Goal: Feedback & Contribution: Submit feedback/report problem

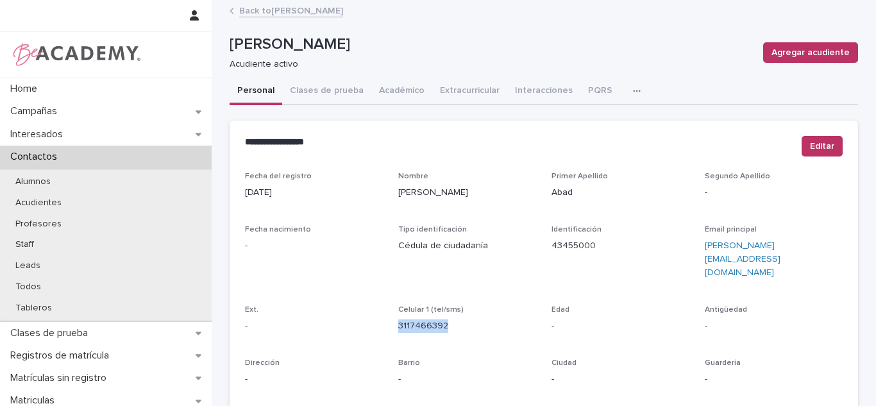
scroll to position [231, 0]
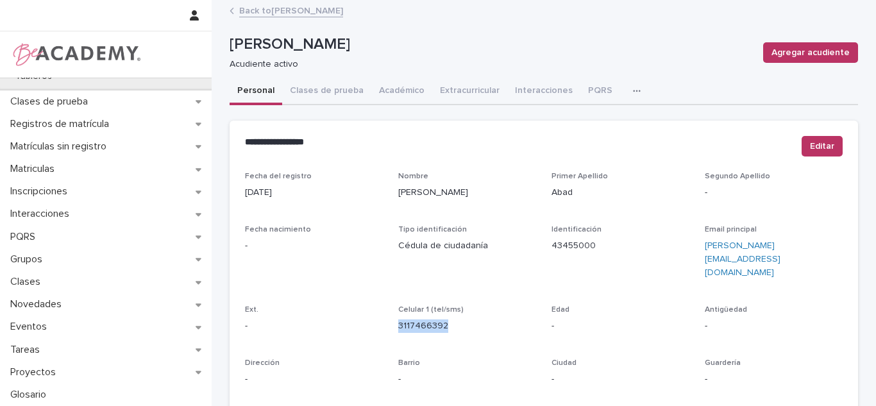
click at [304, 13] on link "Back to [PERSON_NAME]" at bounding box center [291, 10] width 104 height 15
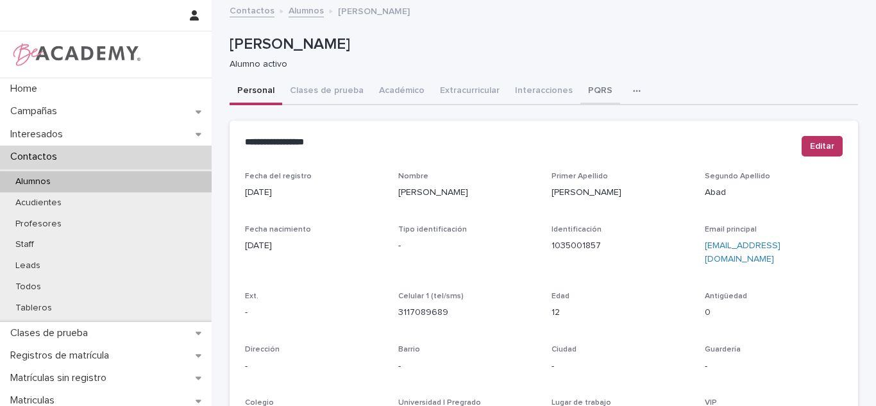
click at [580, 99] on button "PQRS" at bounding box center [600, 91] width 40 height 27
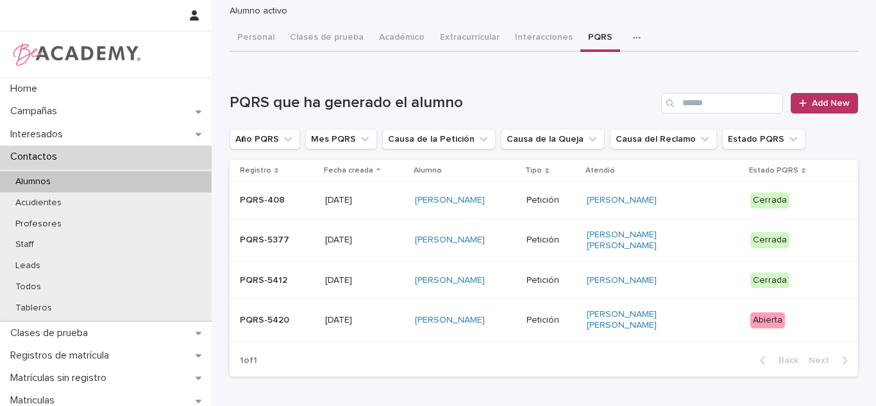
scroll to position [54, 0]
click at [810, 110] on link "Add New" at bounding box center [823, 102] width 67 height 21
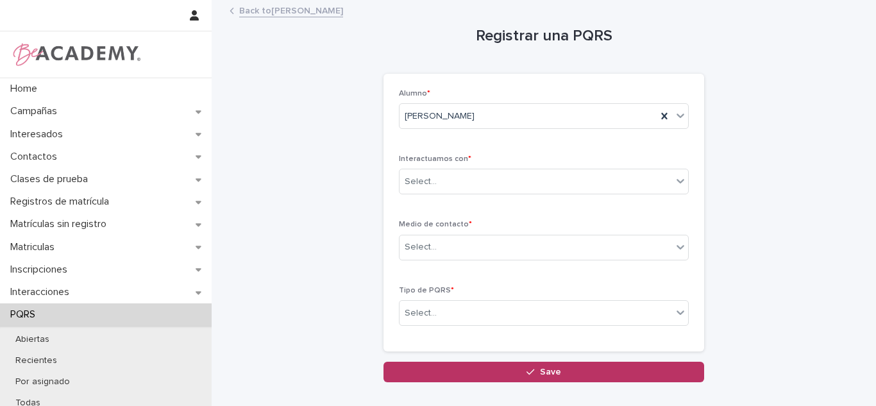
click at [261, 14] on link "Back to [PERSON_NAME]" at bounding box center [291, 10] width 104 height 15
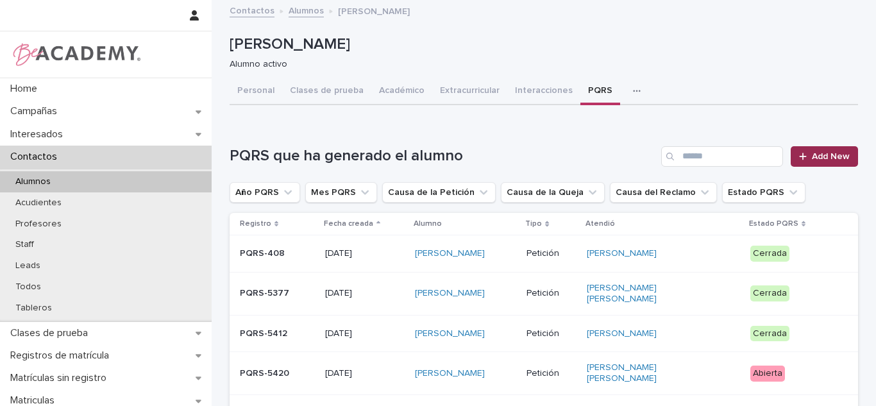
click at [813, 146] on link "Add New" at bounding box center [823, 156] width 67 height 21
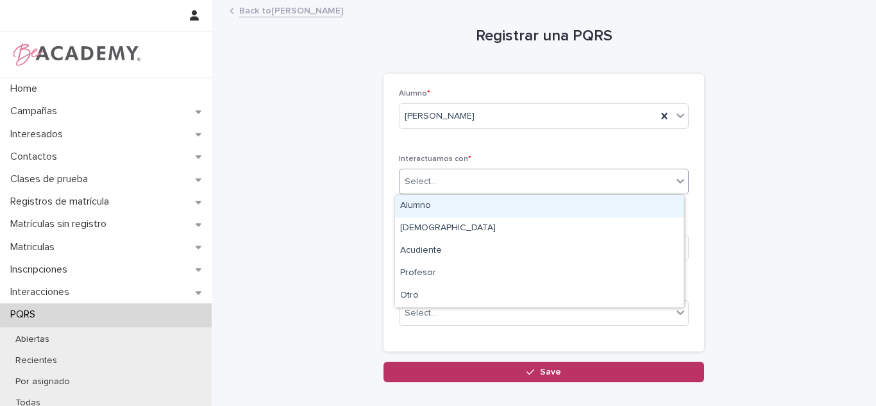
click at [429, 172] on div "Select..." at bounding box center [535, 181] width 272 height 21
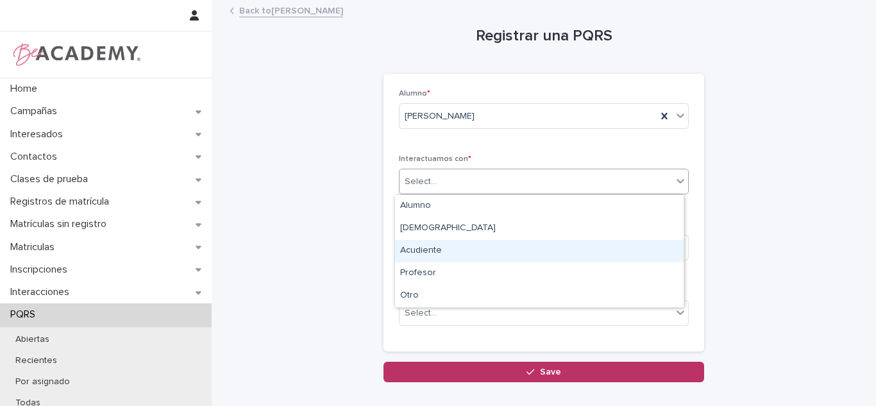
click at [417, 249] on div "Acudiente" at bounding box center [539, 251] width 288 height 22
click at [419, 255] on div "Select..." at bounding box center [535, 247] width 272 height 21
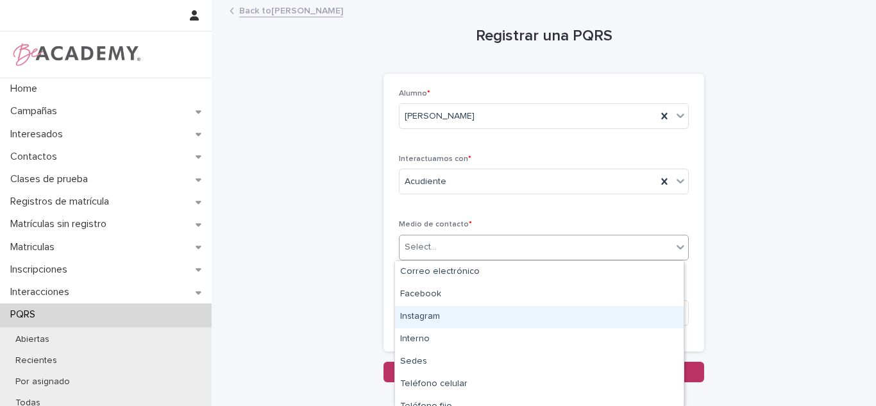
scroll to position [34, 0]
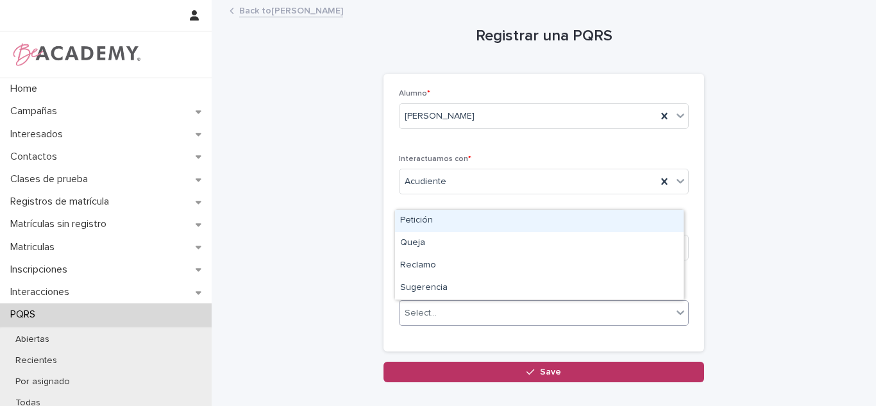
click at [422, 323] on div "Select..." at bounding box center [544, 313] width 290 height 26
click at [423, 224] on div "Petición" at bounding box center [539, 221] width 288 height 22
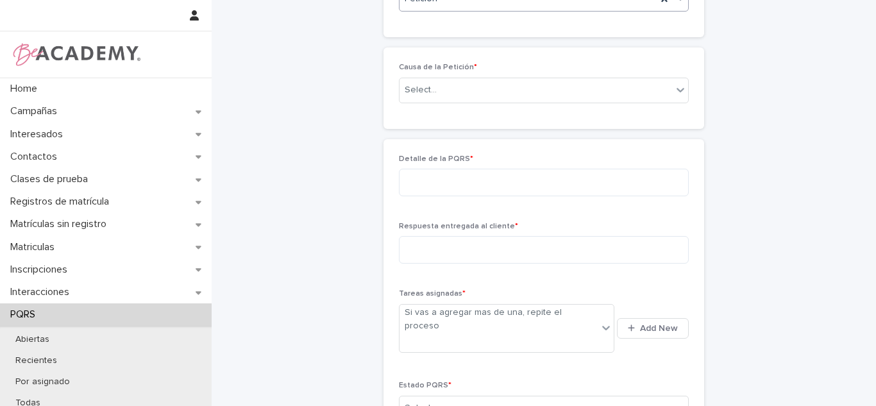
scroll to position [303, 0]
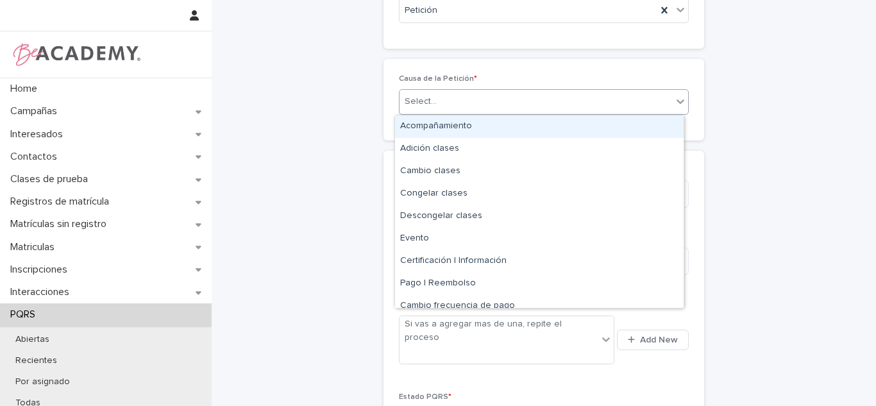
drag, startPoint x: 423, startPoint y: 101, endPoint x: 432, endPoint y: 115, distance: 16.7
click at [423, 101] on div "Select..." at bounding box center [420, 101] width 32 height 13
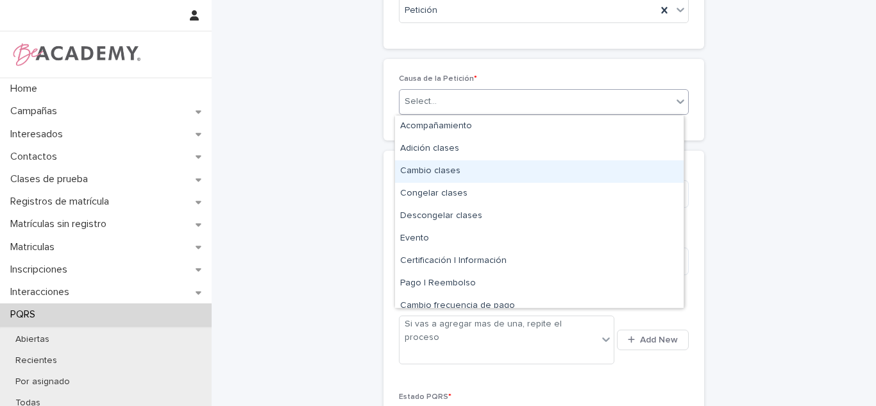
click at [531, 174] on div "Cambio clases" at bounding box center [539, 171] width 288 height 22
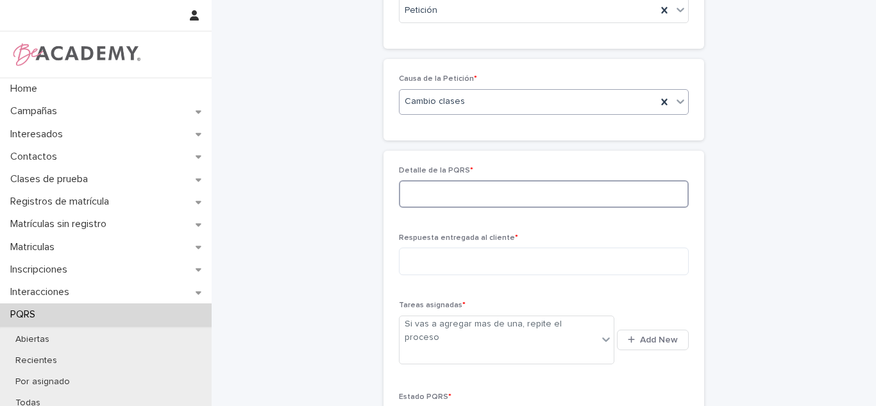
click at [452, 201] on textarea at bounding box center [544, 194] width 290 height 28
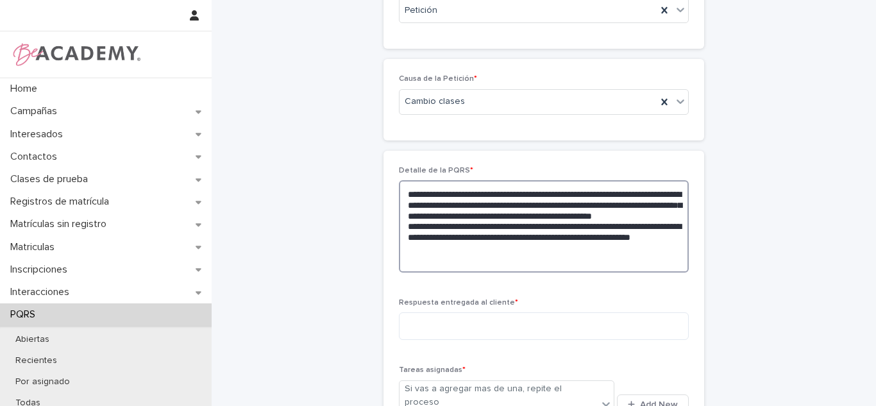
click at [547, 265] on textarea "**********" at bounding box center [544, 226] width 290 height 92
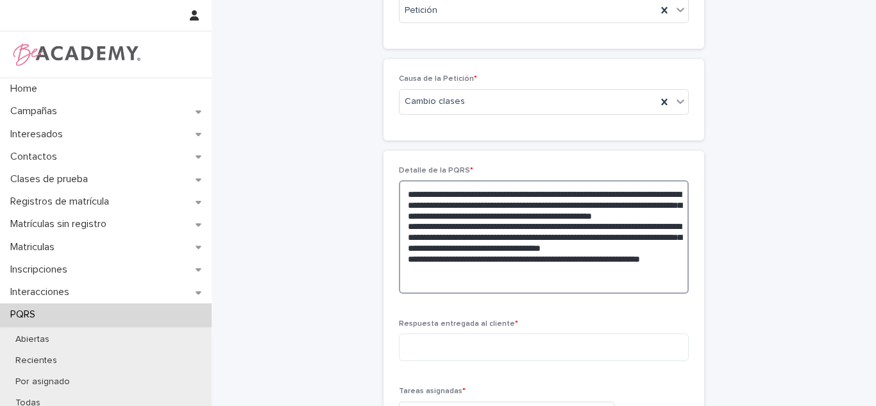
type textarea "**********"
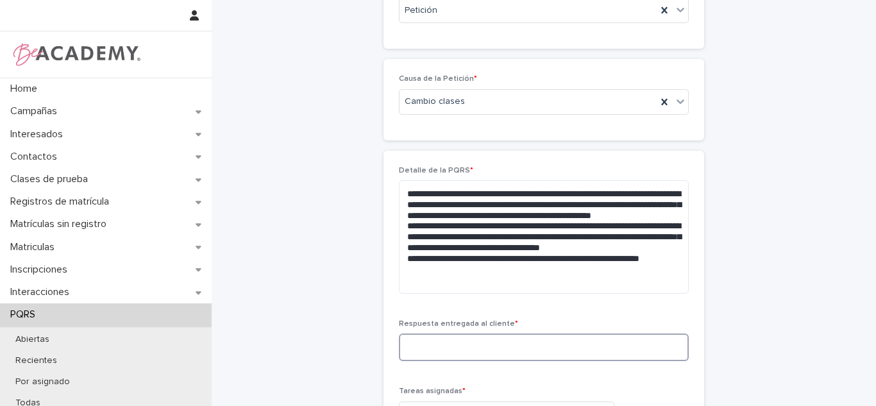
scroll to position [405, 0]
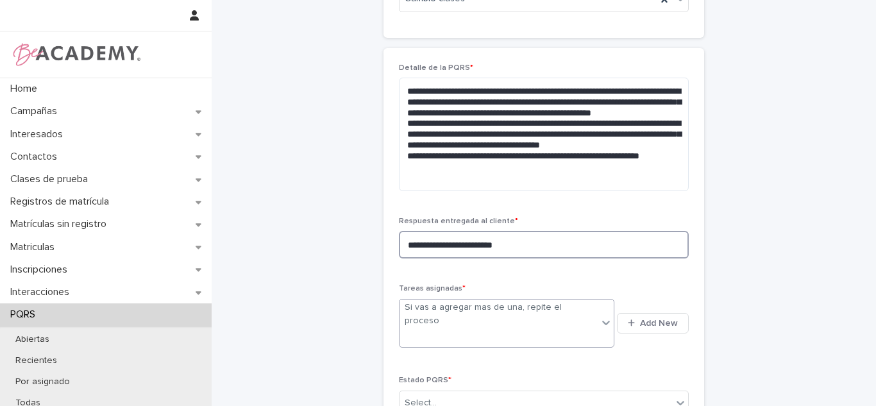
type textarea "**********"
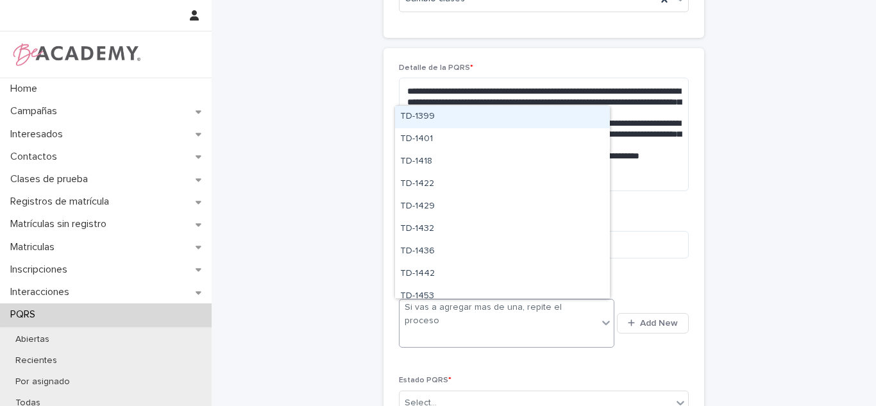
click at [468, 306] on div "Si vas a agregar mas de una, repite el proceso" at bounding box center [498, 314] width 188 height 27
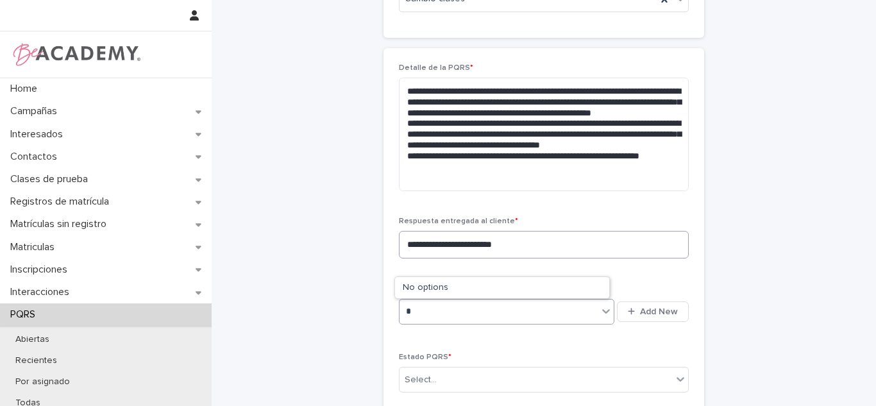
type input "*"
click at [541, 238] on textarea "**********" at bounding box center [544, 245] width 290 height 28
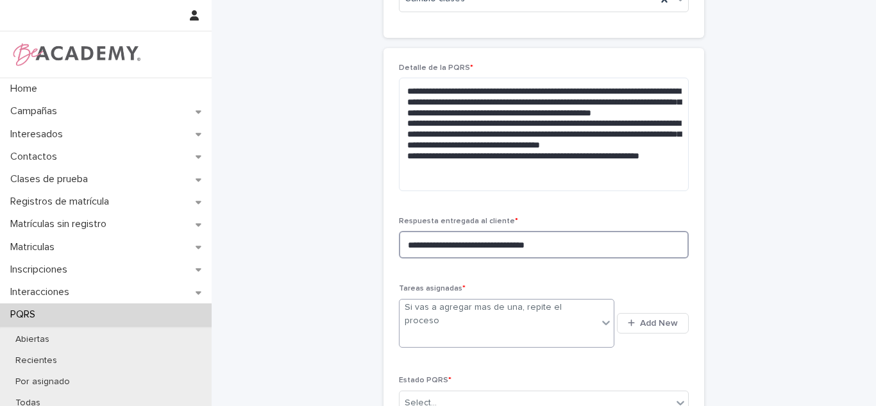
type textarea "**********"
click at [685, 313] on div "**********" at bounding box center [543, 277] width 321 height 459
click at [660, 319] on span "Add New" at bounding box center [659, 323] width 38 height 9
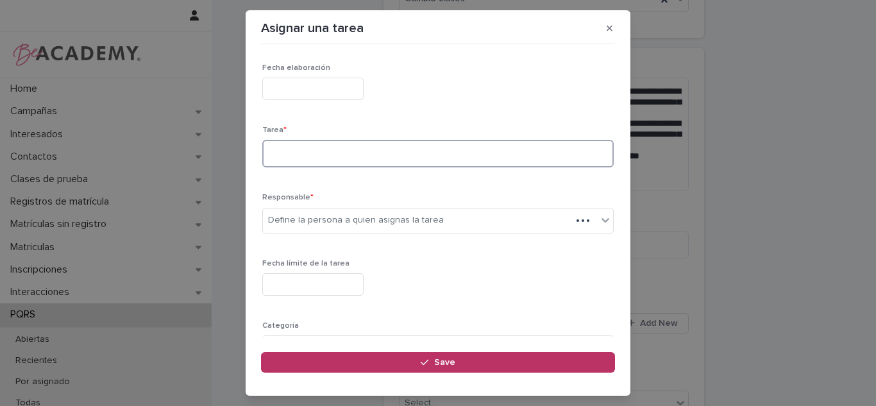
click at [274, 142] on textarea at bounding box center [437, 154] width 351 height 28
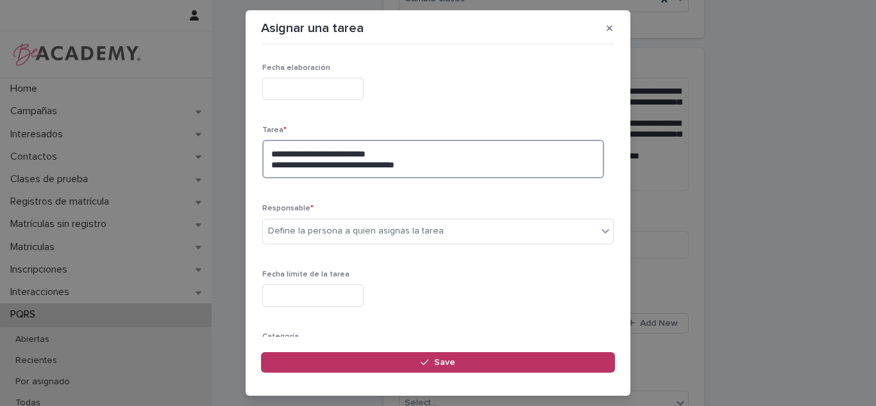
type textarea "**********"
type input "*"
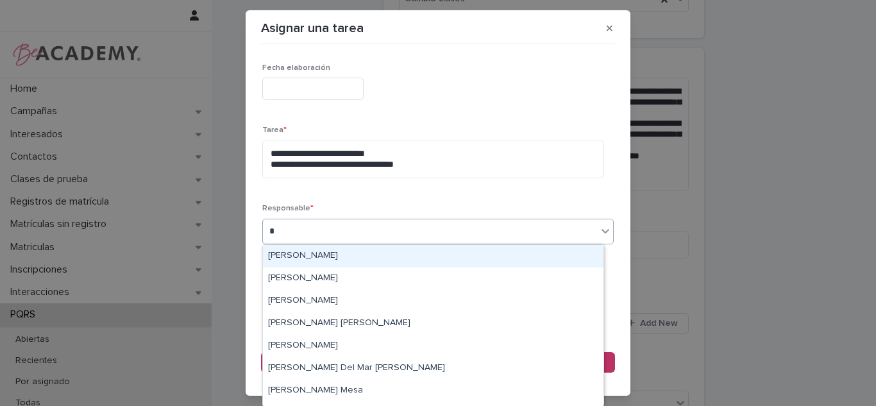
click at [276, 258] on div "[PERSON_NAME]" at bounding box center [433, 256] width 340 height 22
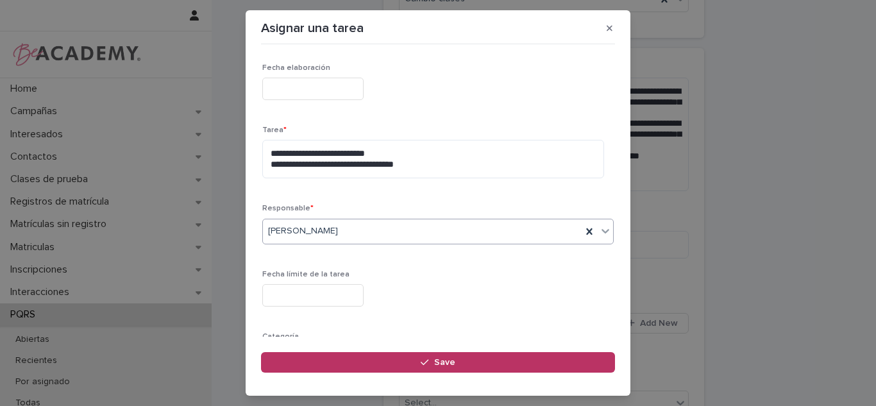
click at [286, 291] on input "text" at bounding box center [312, 295] width 101 height 22
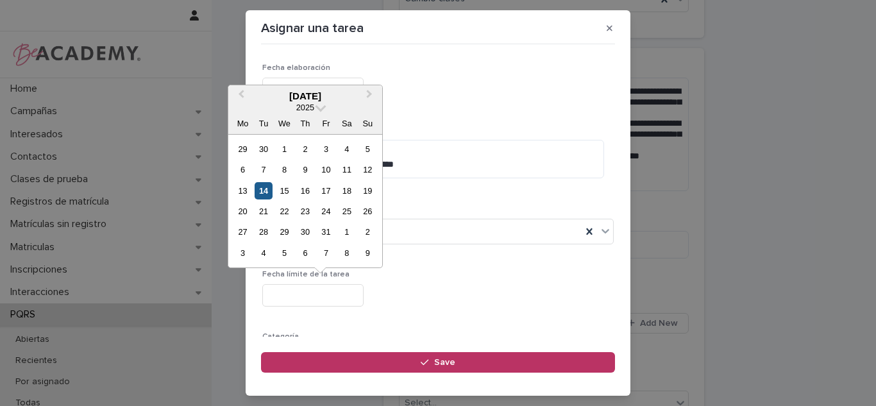
click at [269, 194] on div "14" at bounding box center [262, 190] width 17 height 17
type input "**********"
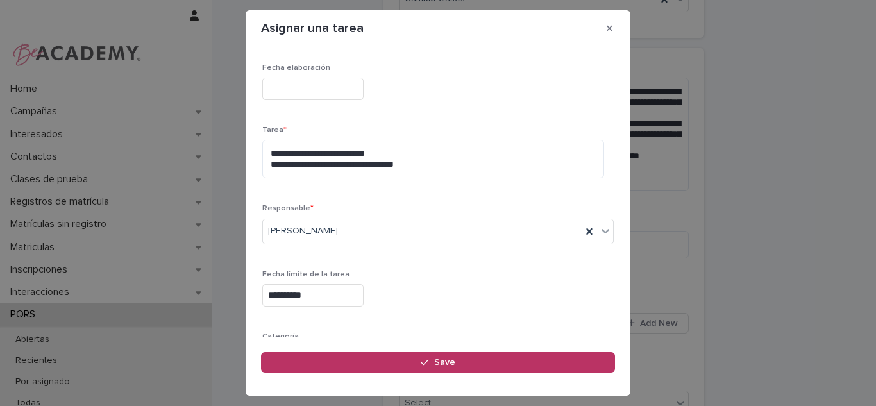
scroll to position [141, 0]
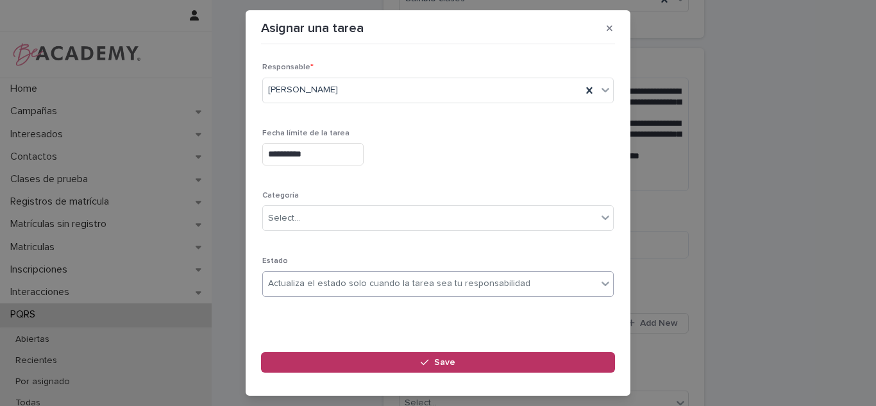
click at [367, 291] on div "Actualiza el estado solo cuando la tarea sea tu responsabilidad" at bounding box center [430, 283] width 334 height 21
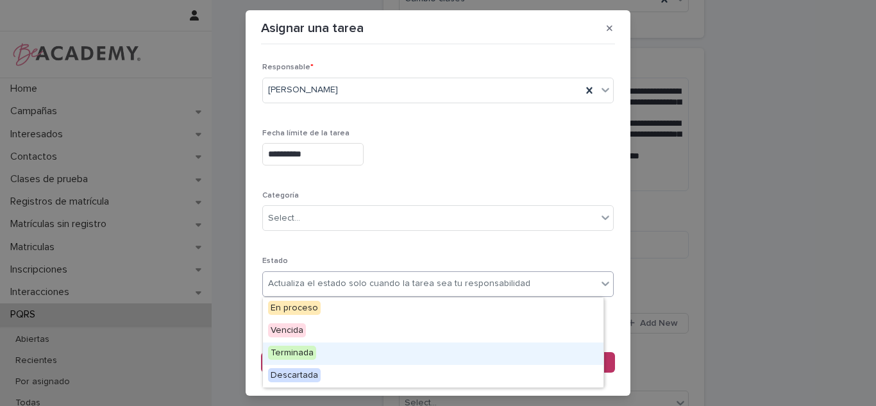
click at [324, 354] on div "Terminada" at bounding box center [433, 353] width 340 height 22
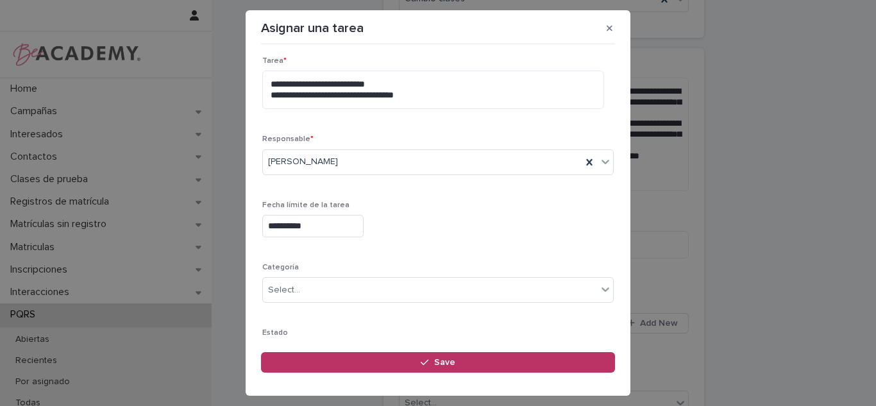
scroll to position [67, 0]
drag, startPoint x: 489, startPoint y: 355, endPoint x: 573, endPoint y: 265, distance: 123.4
click at [488, 355] on button "Save" at bounding box center [438, 362] width 354 height 21
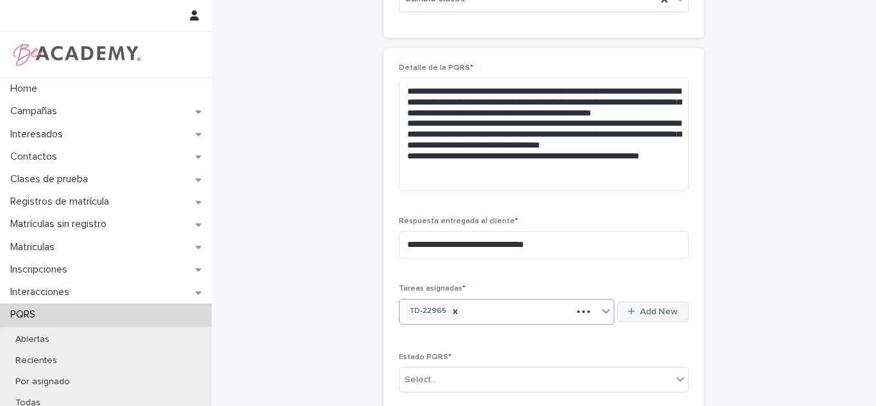
scroll to position [405, 0]
click at [640, 312] on span "Add New" at bounding box center [659, 311] width 38 height 9
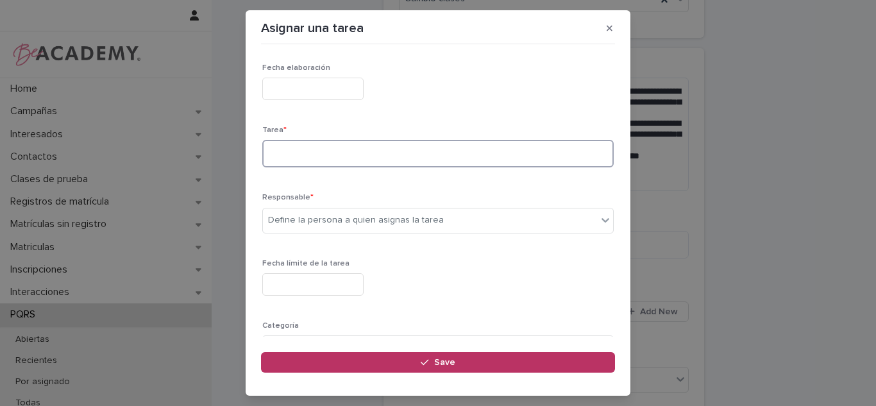
click at [388, 163] on textarea at bounding box center [437, 154] width 351 height 28
type textarea "**********"
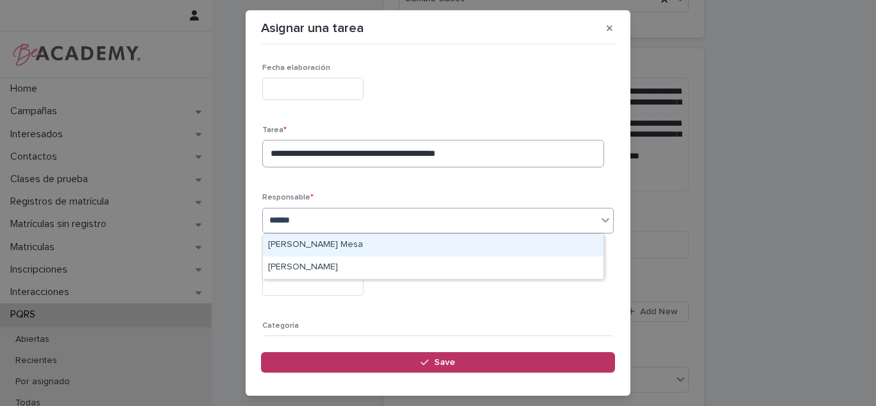
type input "*******"
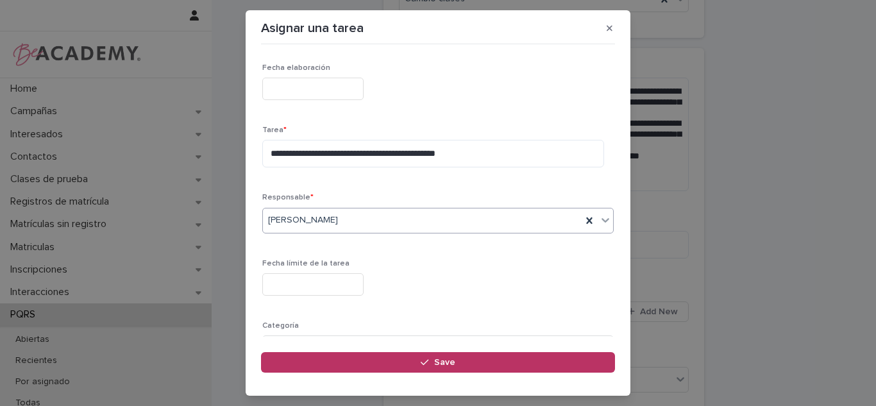
click at [325, 279] on input "text" at bounding box center [312, 284] width 101 height 22
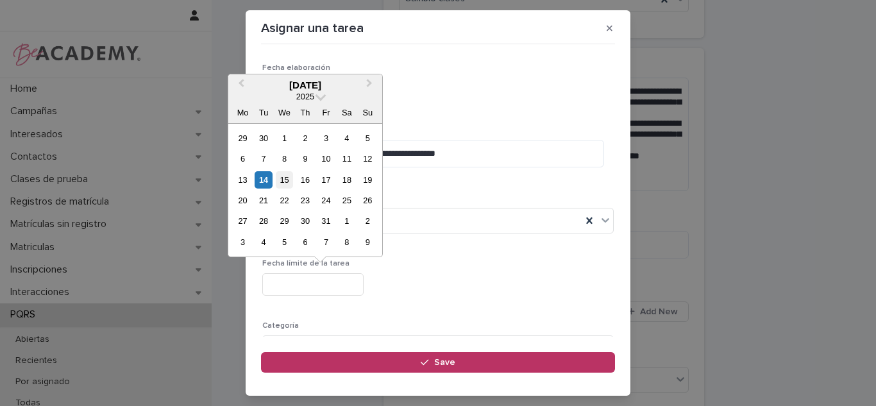
click at [288, 187] on div "15" at bounding box center [284, 179] width 17 height 17
type input "**********"
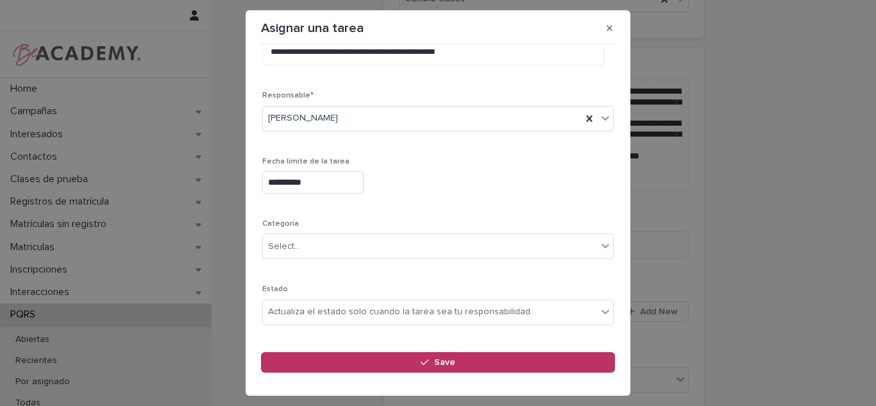
scroll to position [130, 0]
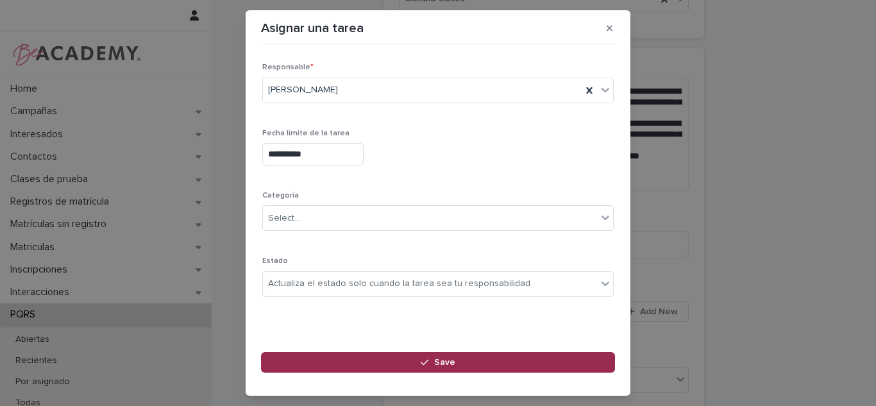
click at [422, 365] on icon "button" at bounding box center [424, 362] width 8 height 9
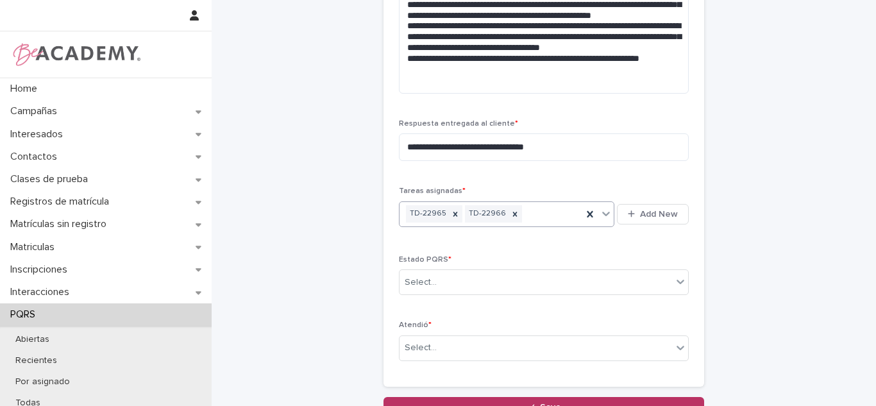
scroll to position [545, 0]
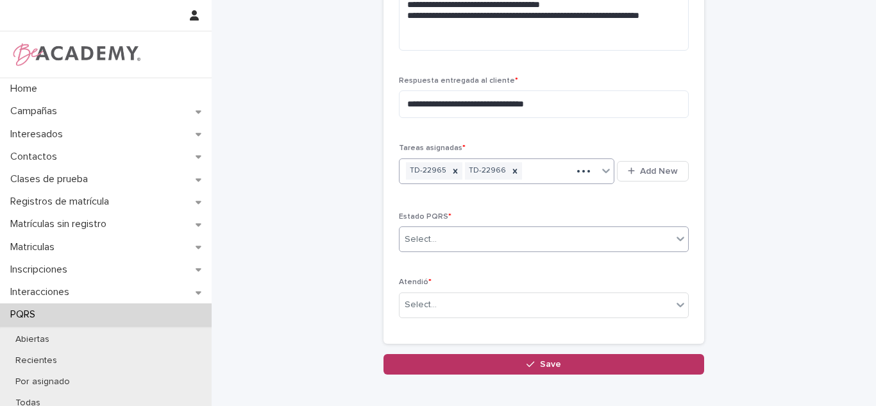
drag, startPoint x: 456, startPoint y: 237, endPoint x: 434, endPoint y: 251, distance: 26.5
click at [456, 235] on div "Select..." at bounding box center [535, 239] width 272 height 21
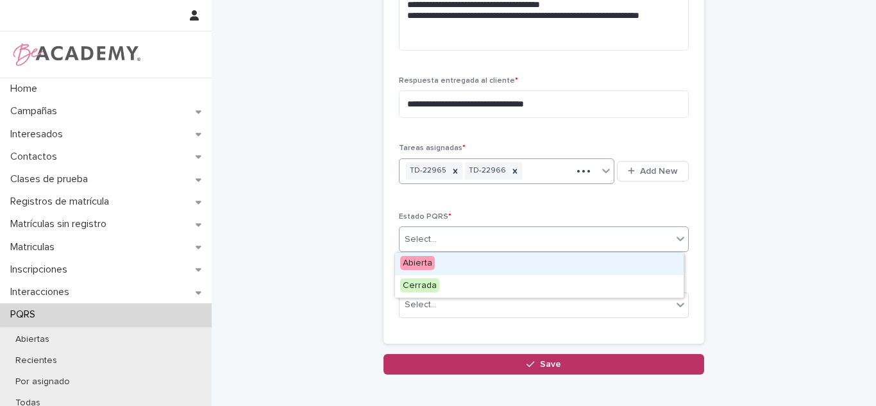
click at [430, 260] on span "Abierta" at bounding box center [417, 263] width 35 height 14
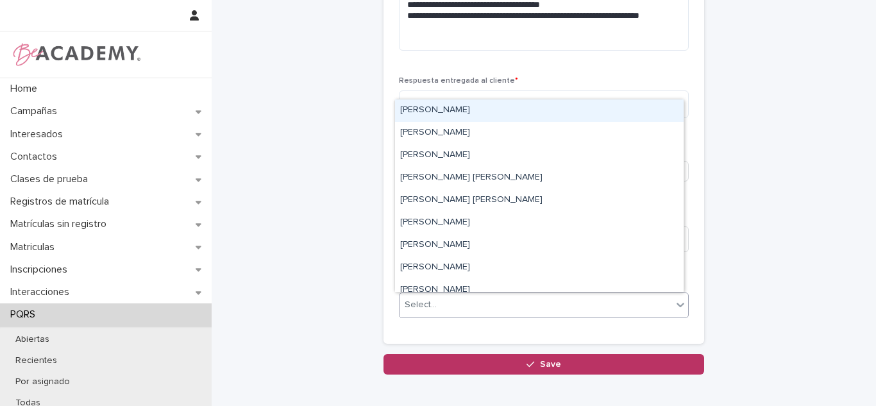
click at [418, 304] on div "Select..." at bounding box center [420, 304] width 32 height 13
click at [435, 119] on div "[PERSON_NAME]" at bounding box center [539, 110] width 288 height 22
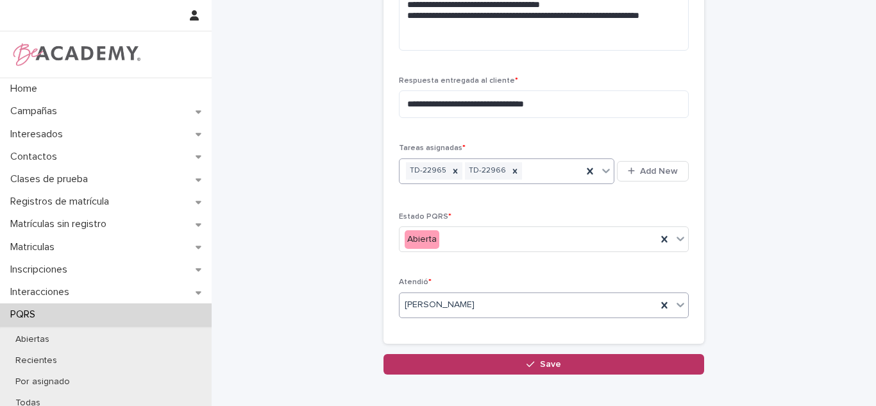
scroll to position [614, 0]
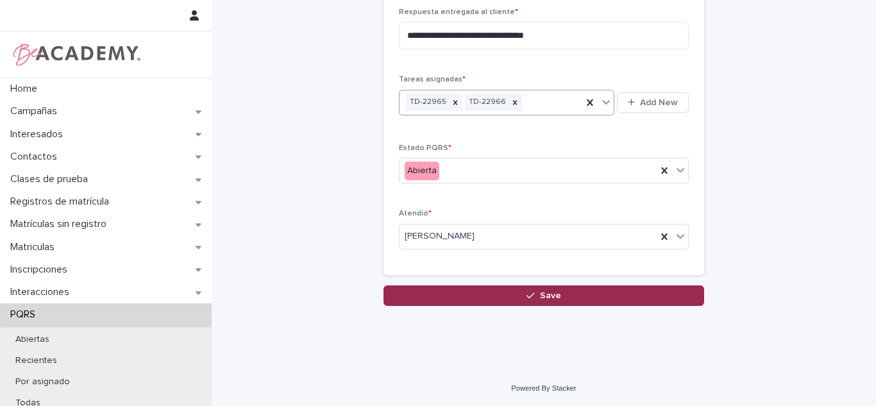
click at [587, 297] on button "Save" at bounding box center [543, 295] width 321 height 21
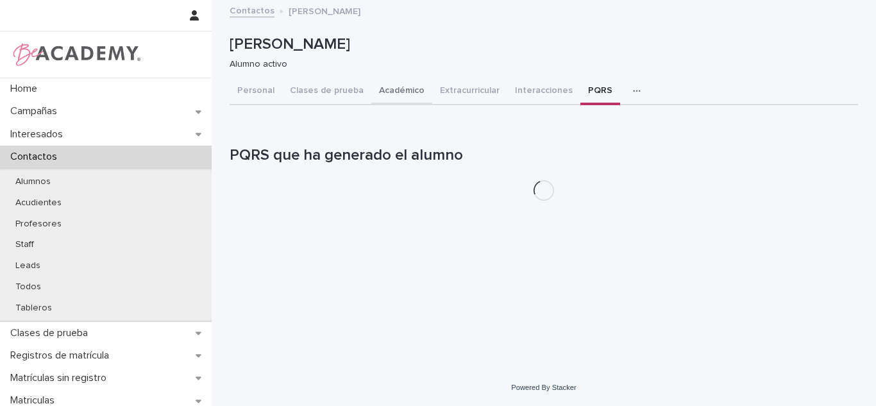
drag, startPoint x: 383, startPoint y: 96, endPoint x: 476, endPoint y: 83, distance: 93.8
click at [383, 94] on button "Académico" at bounding box center [401, 91] width 61 height 27
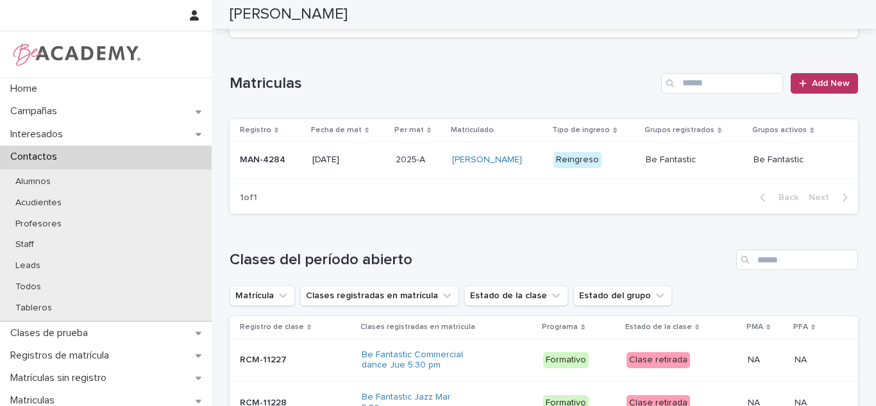
scroll to position [361, 0]
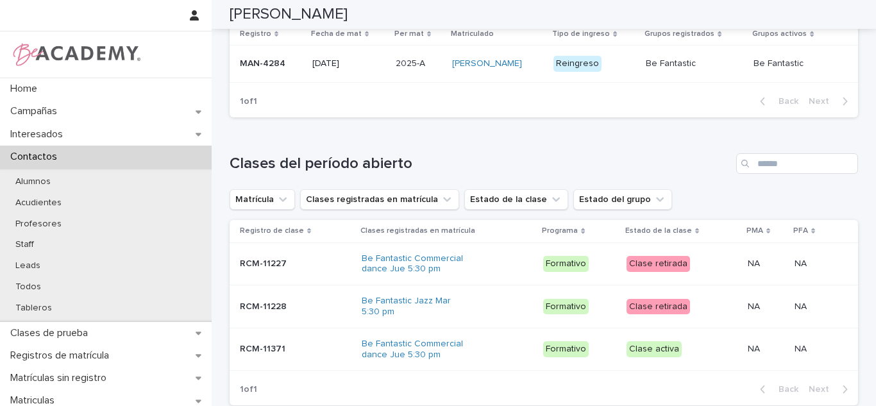
click at [406, 80] on td "2025-A 2025-A" at bounding box center [418, 64] width 56 height 37
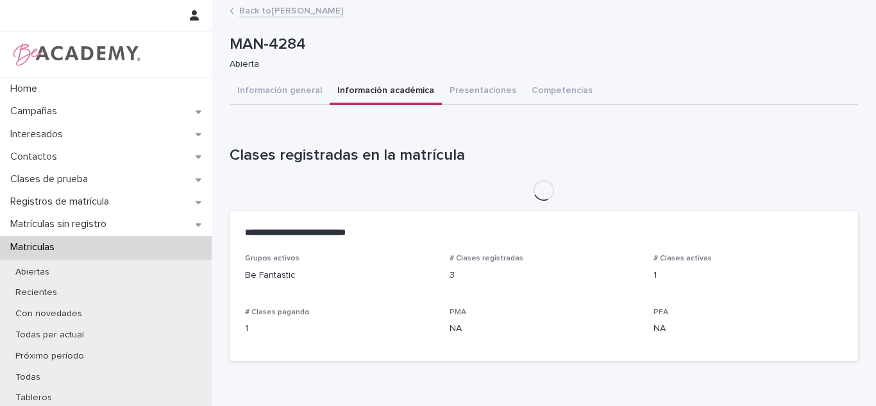
click at [410, 99] on button "Información académica" at bounding box center [385, 91] width 112 height 27
click at [290, 96] on button "Información general" at bounding box center [279, 91] width 100 height 27
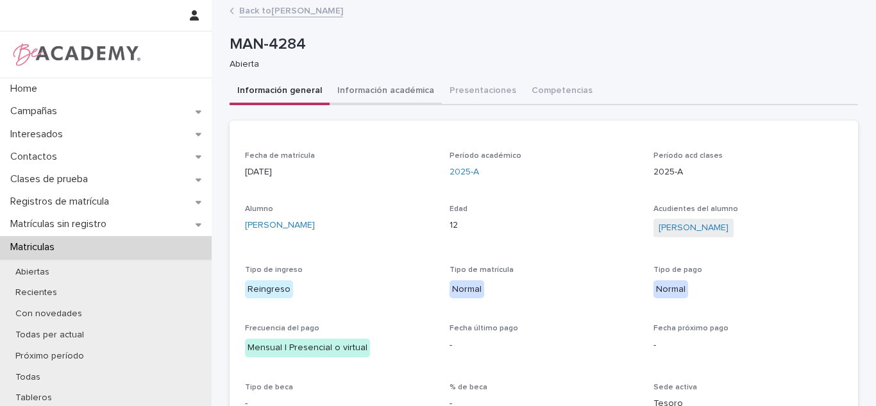
click at [330, 90] on button "Información académica" at bounding box center [385, 91] width 112 height 27
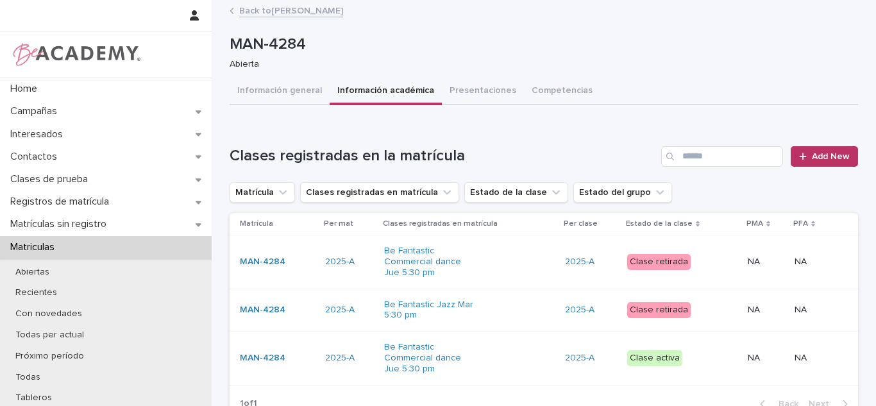
scroll to position [73, 0]
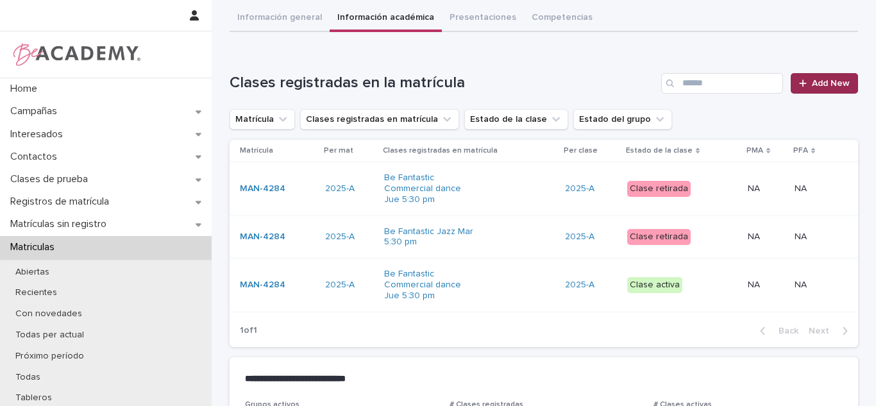
click at [820, 74] on link "Add New" at bounding box center [823, 83] width 67 height 21
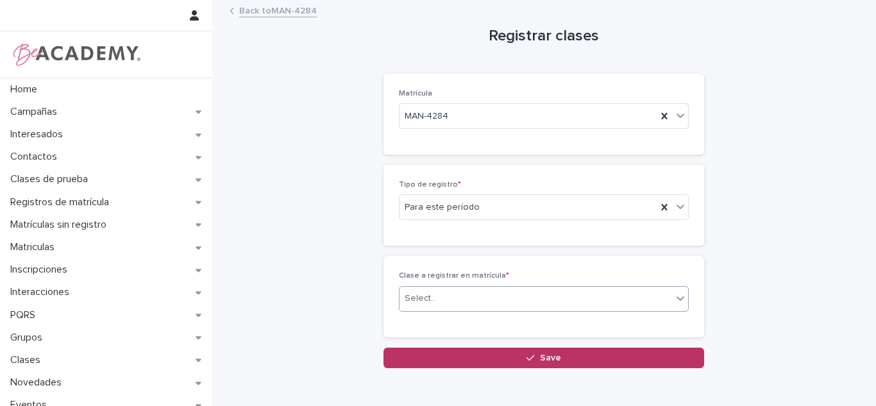
click at [446, 300] on div "Select..." at bounding box center [535, 298] width 272 height 21
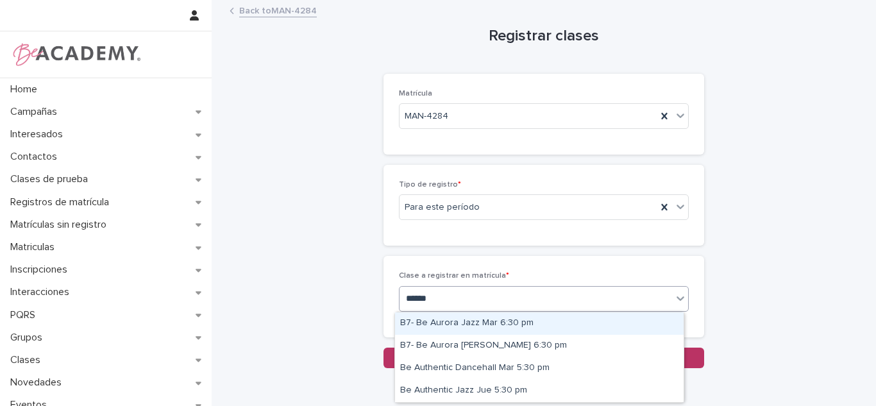
type input "*******"
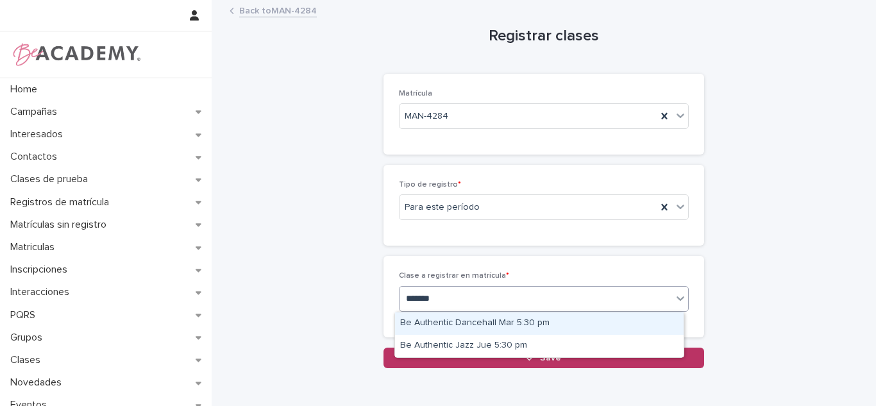
click at [462, 331] on div "Be Authentic Dancehall Mar 5:30 pm" at bounding box center [539, 323] width 288 height 22
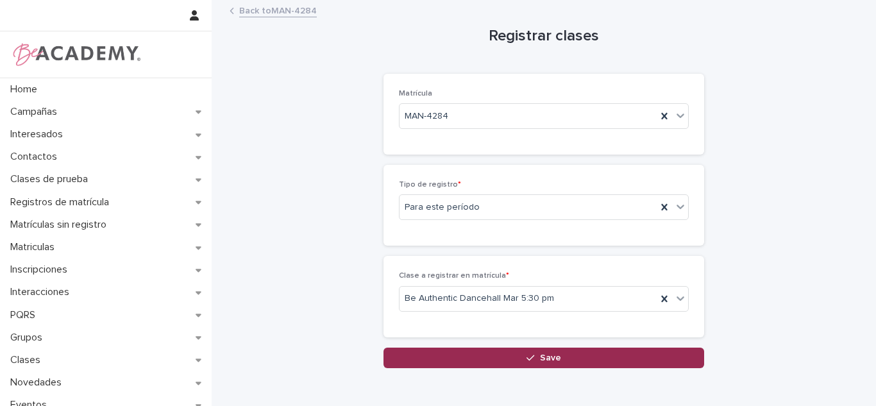
click at [467, 352] on button "Save" at bounding box center [543, 357] width 321 height 21
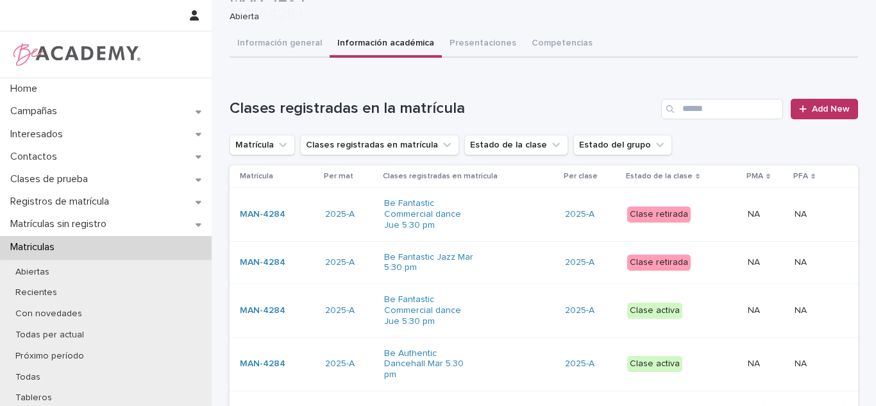
scroll to position [122, 0]
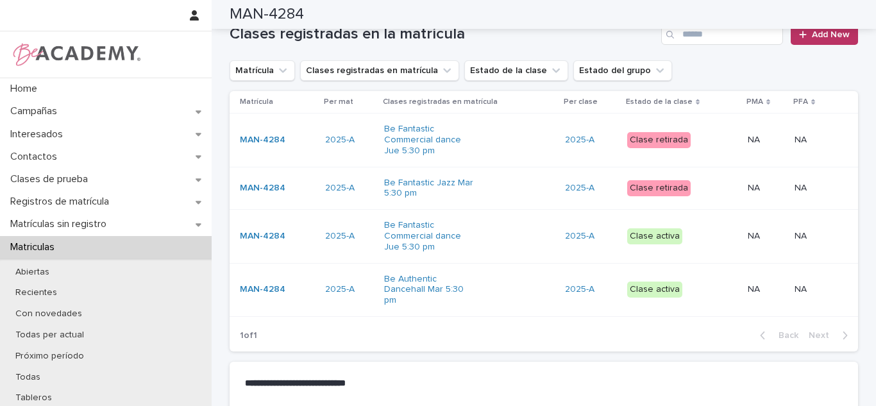
click at [508, 241] on div "Be Fantastic Commercial dance Jue 5:30 pm" at bounding box center [469, 236] width 171 height 42
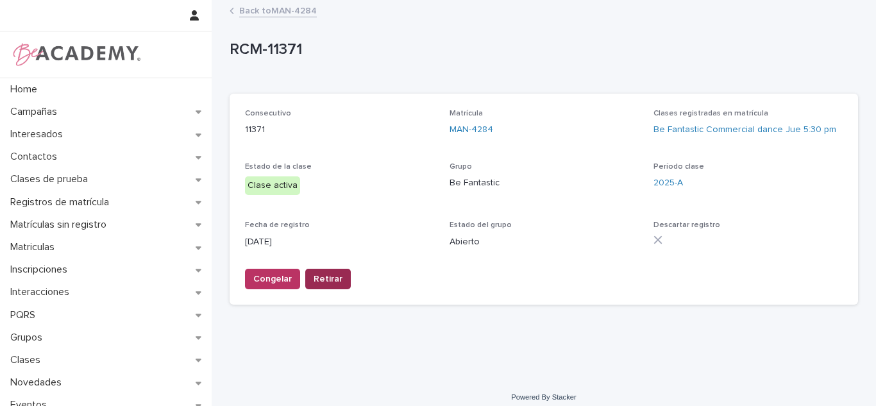
click at [329, 285] on span "Retirar" at bounding box center [327, 278] width 29 height 13
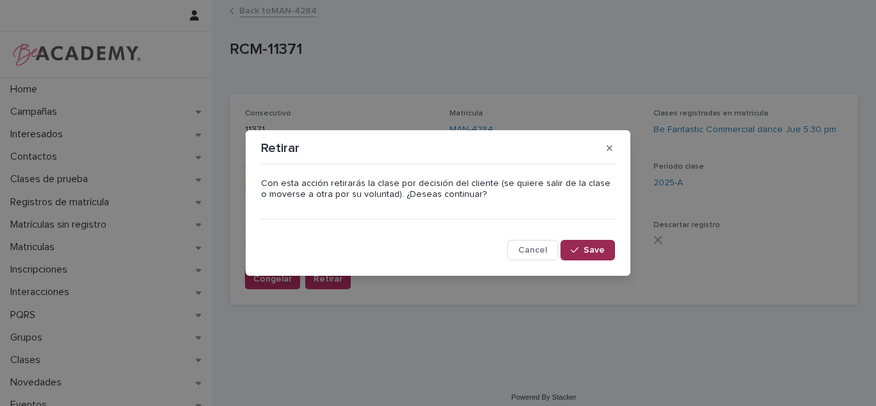
click at [583, 248] on div "button" at bounding box center [576, 250] width 13 height 9
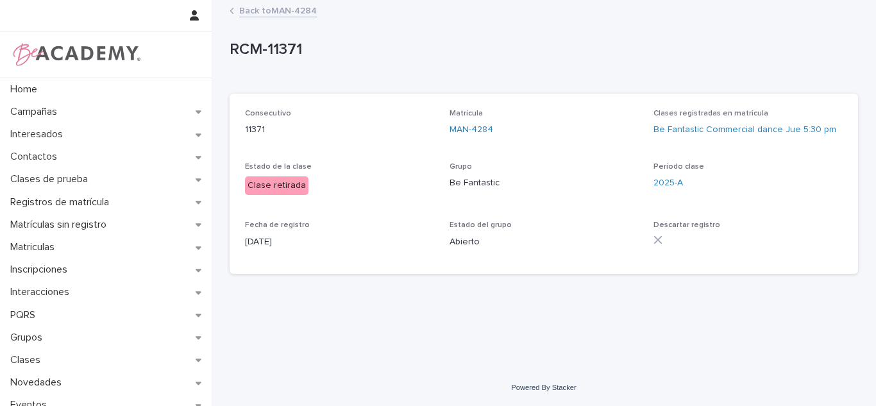
click at [282, 4] on link "Back to MAN-4284" at bounding box center [278, 10] width 78 height 15
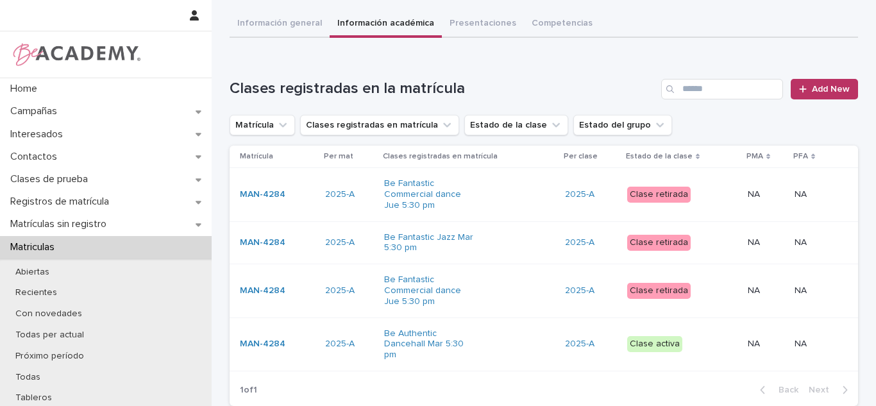
scroll to position [82, 0]
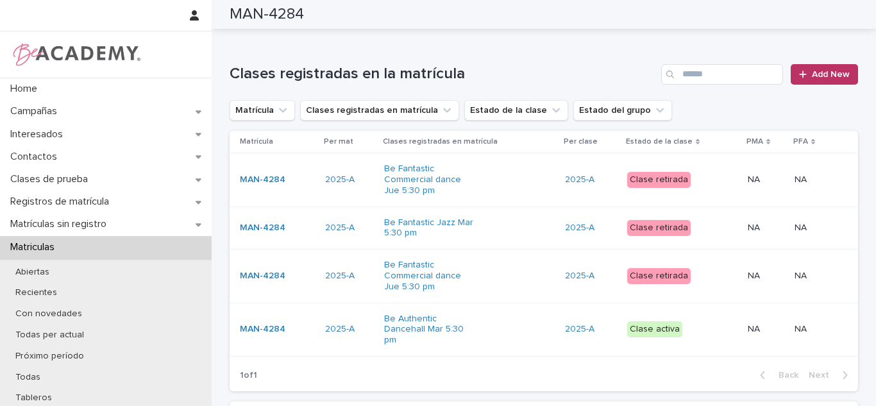
click at [747, 285] on div "NA NA" at bounding box center [765, 275] width 37 height 21
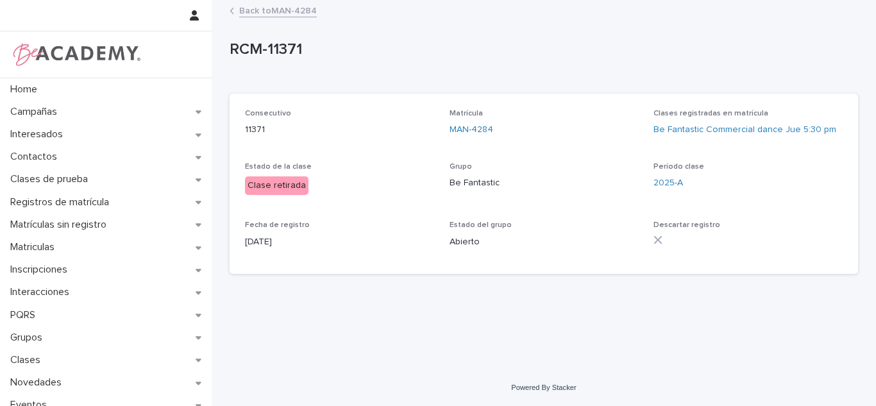
click at [292, 10] on link "Back to MAN-4284" at bounding box center [278, 10] width 78 height 15
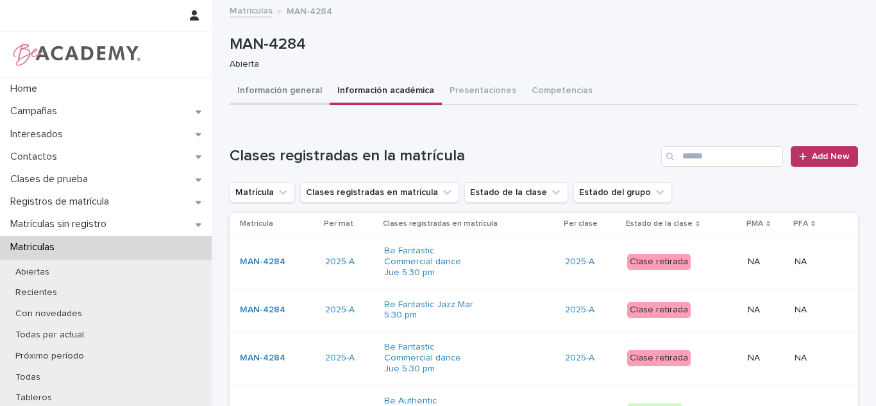
click at [256, 96] on button "Información general" at bounding box center [279, 91] width 100 height 27
click at [53, 161] on p "Contactos" at bounding box center [36, 157] width 62 height 12
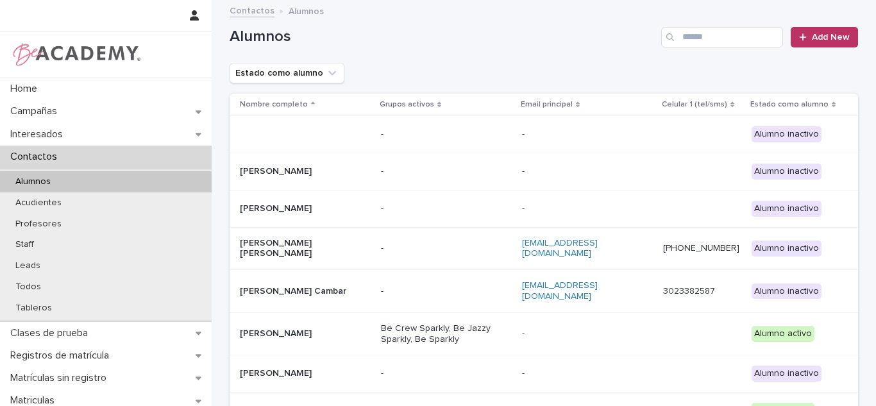
click at [53, 160] on p "Contactos" at bounding box center [36, 157] width 62 height 12
click at [694, 47] on div "Alumnos Add New" at bounding box center [543, 32] width 628 height 62
click at [691, 44] on input "Search" at bounding box center [722, 37] width 122 height 21
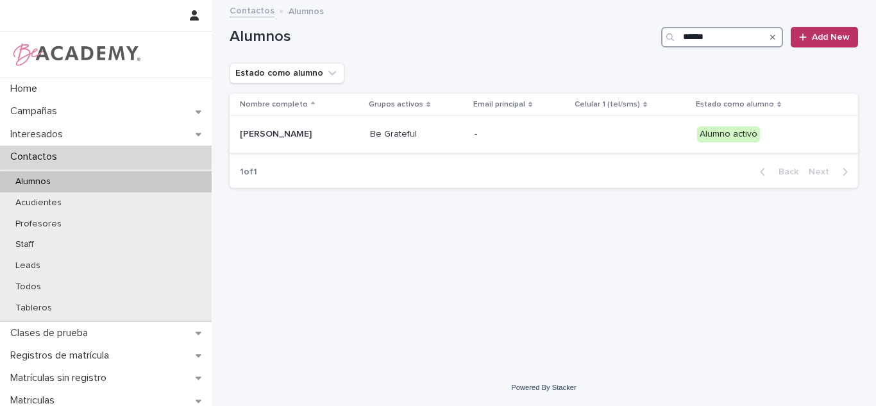
type input "******"
click at [465, 140] on div "Be Grateful" at bounding box center [417, 134] width 95 height 21
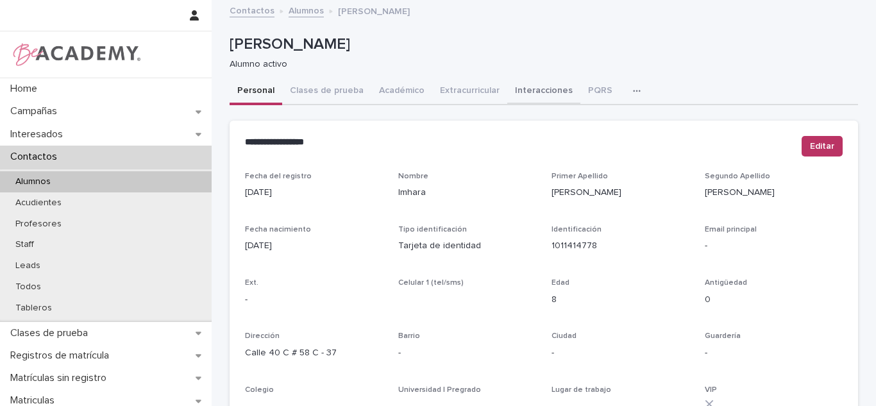
click at [520, 85] on button "Interacciones" at bounding box center [543, 91] width 73 height 27
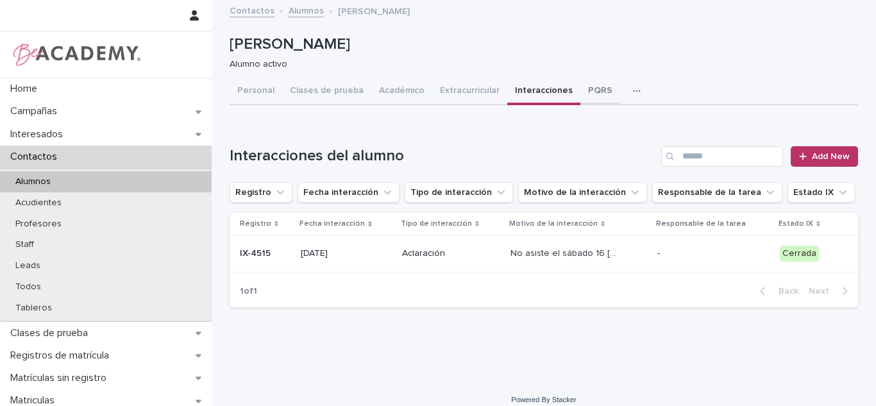
click at [580, 99] on button "PQRS" at bounding box center [600, 91] width 40 height 27
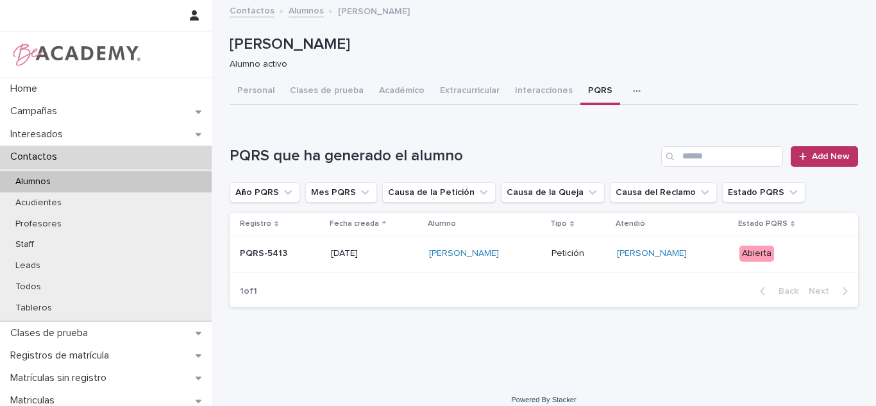
scroll to position [12, 0]
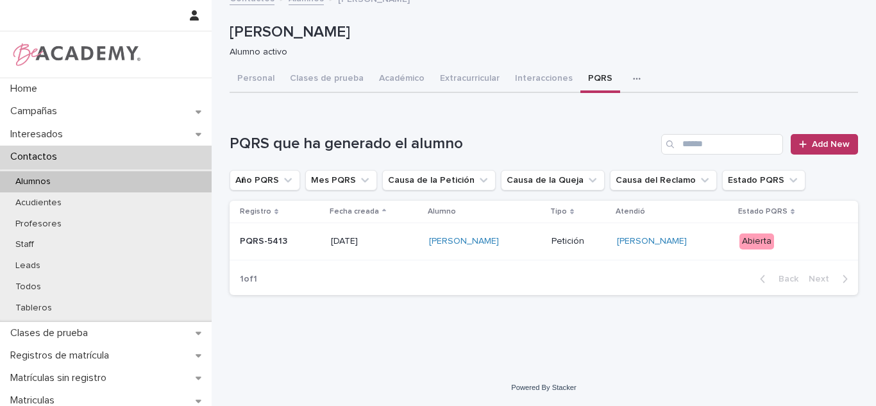
click at [757, 234] on div "Abierta" at bounding box center [756, 241] width 35 height 16
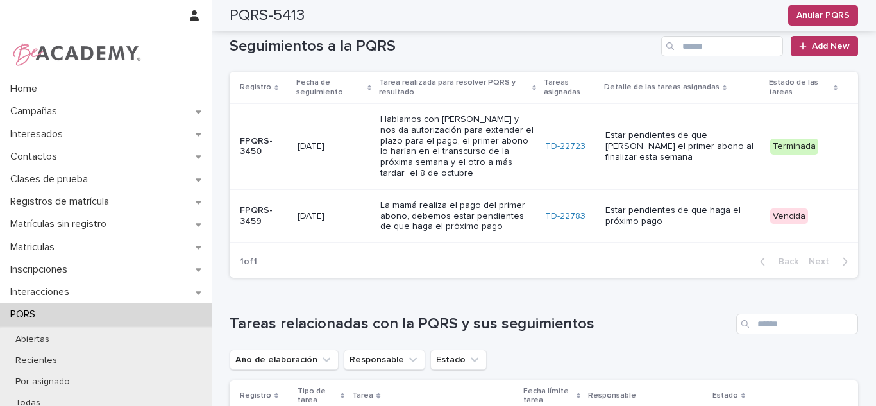
scroll to position [289, 0]
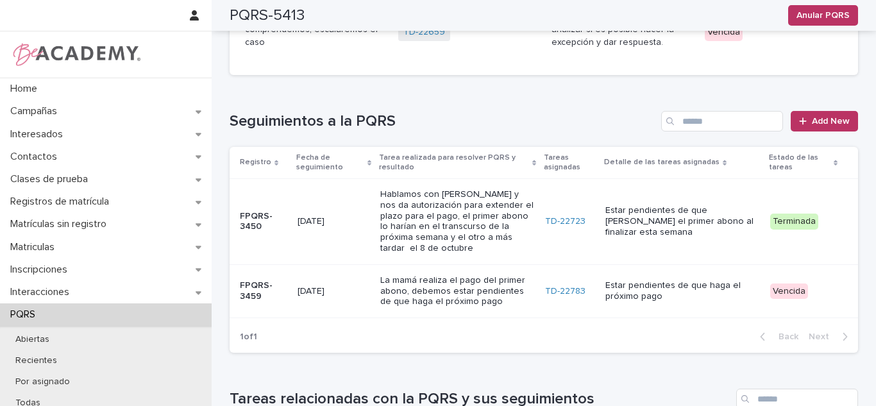
click at [840, 133] on div "Seguimientos a la PQRS Add New Registro Fecha de seguimiento Tarea realizada pa…" at bounding box center [543, 232] width 628 height 242
click at [833, 128] on link "Add New" at bounding box center [823, 121] width 67 height 21
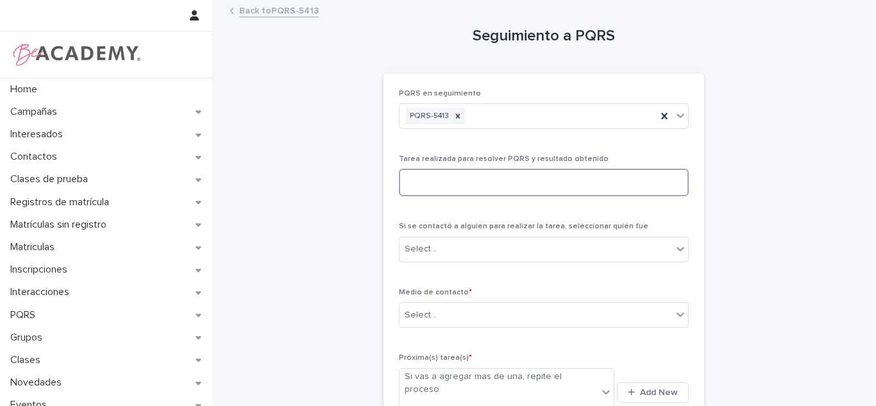
click at [490, 181] on textarea at bounding box center [544, 183] width 290 height 28
type textarea "*"
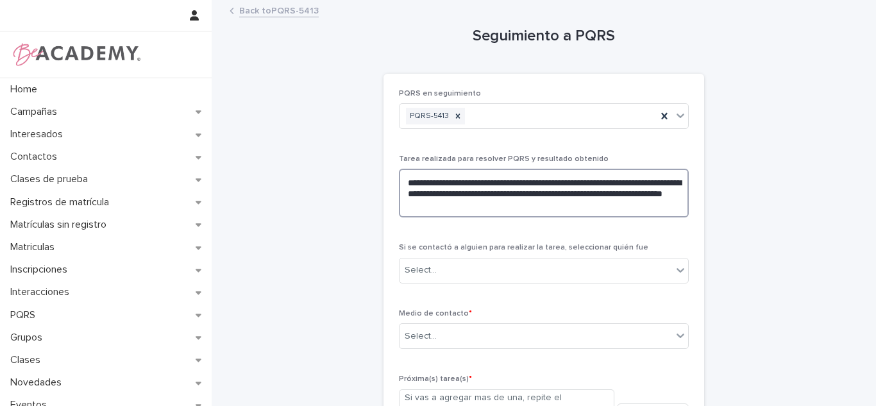
type textarea "**********"
type input "*"
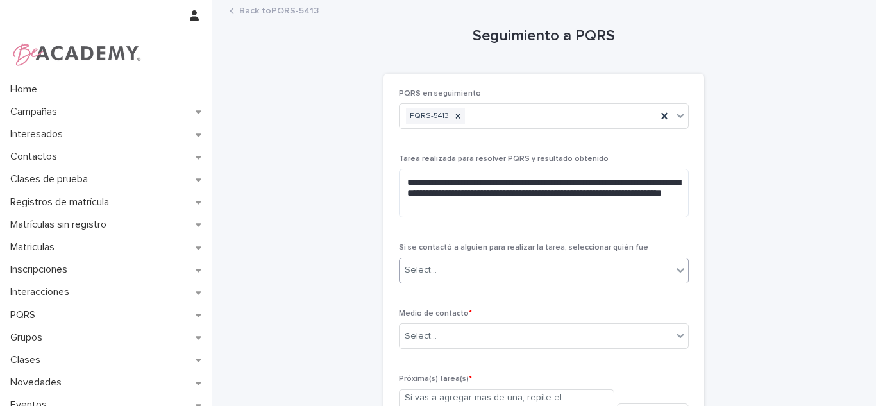
click at [455, 274] on div "Select... *" at bounding box center [535, 270] width 272 height 21
click at [454, 274] on div "Select..." at bounding box center [535, 270] width 272 height 21
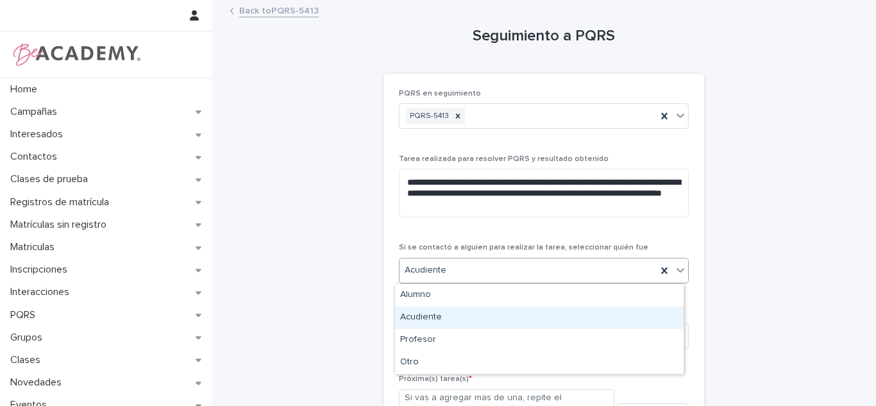
click at [436, 321] on div "Acudiente" at bounding box center [539, 317] width 288 height 22
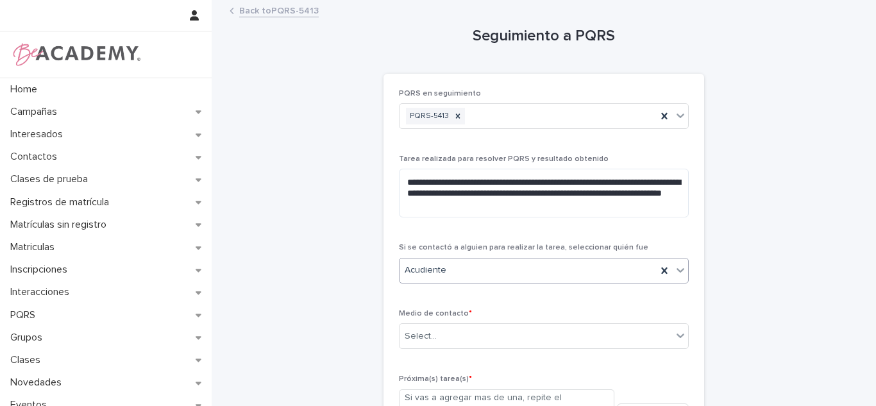
scroll to position [110, 0]
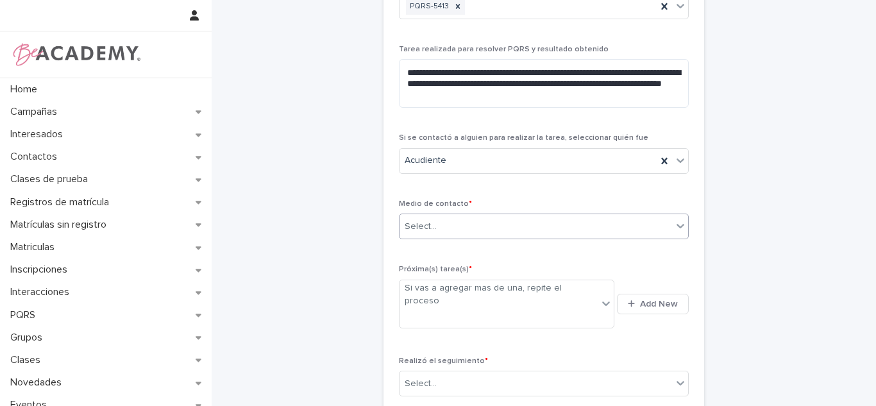
drag, startPoint x: 461, startPoint y: 240, endPoint x: 452, endPoint y: 238, distance: 9.1
click at [460, 240] on div "Medio de contacto * Select..." at bounding box center [544, 224] width 290 height 50
click at [452, 222] on div "Select..." at bounding box center [535, 226] width 272 height 21
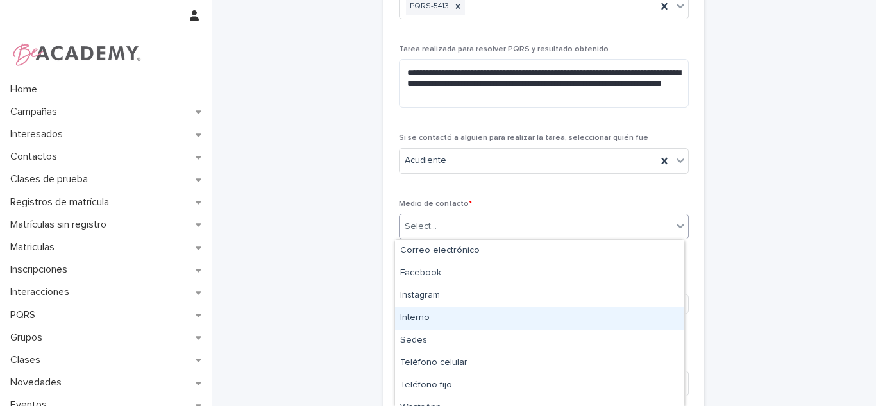
scroll to position [13, 0]
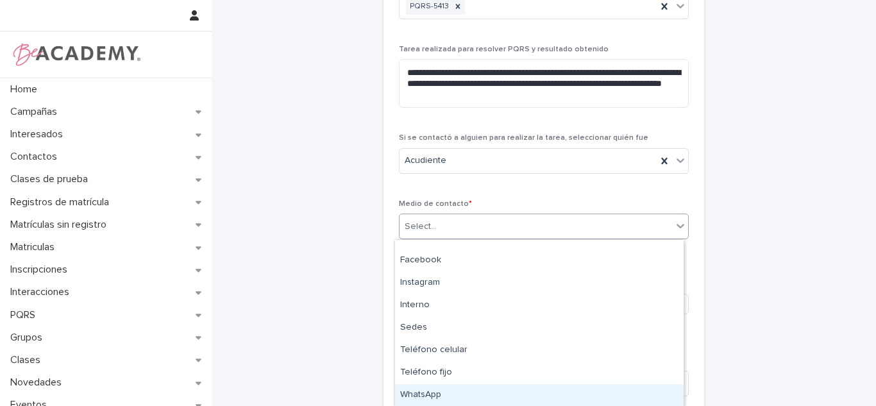
click at [472, 398] on div "WhatsApp" at bounding box center [539, 395] width 288 height 22
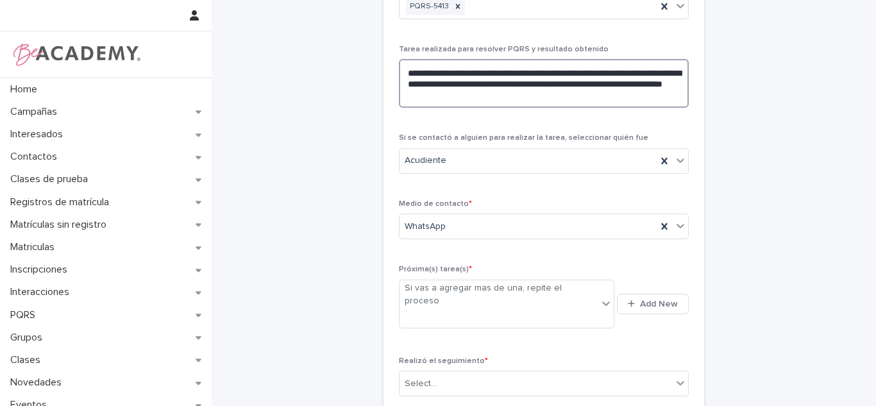
click at [549, 89] on textarea "**********" at bounding box center [544, 83] width 290 height 49
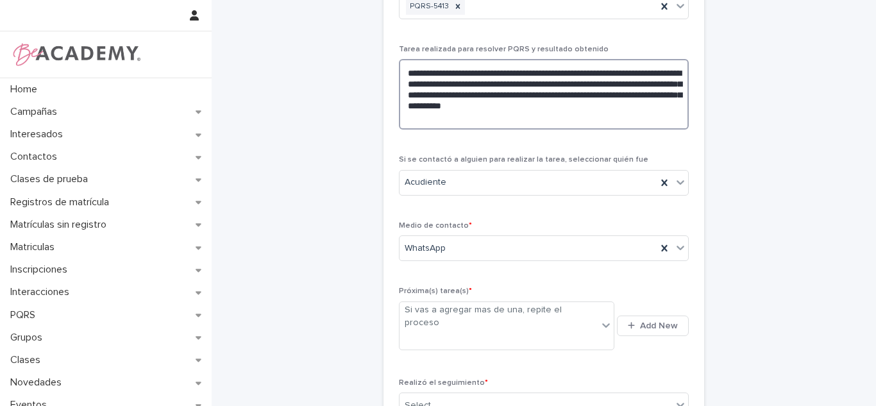
click at [472, 122] on textarea "**********" at bounding box center [544, 94] width 290 height 71
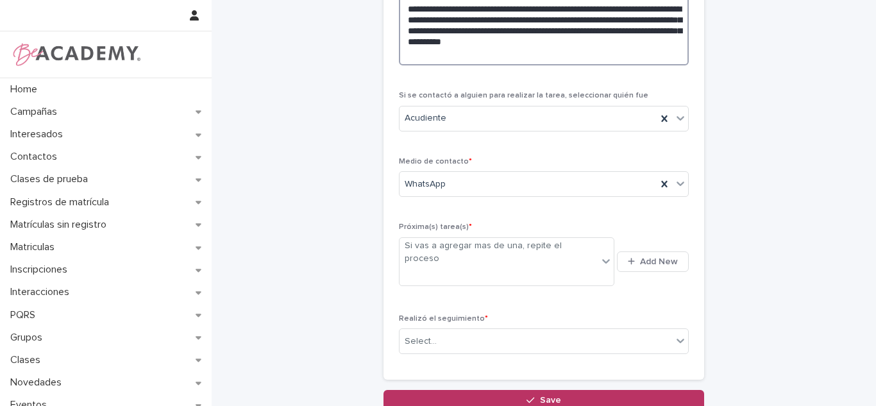
scroll to position [175, 0]
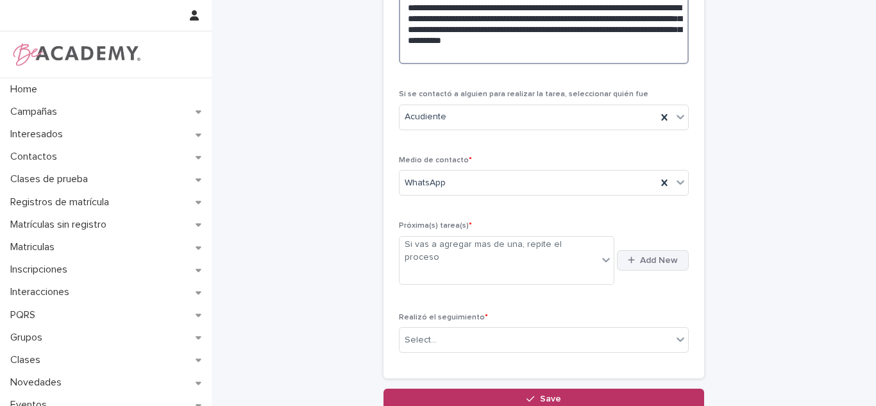
type textarea "**********"
click at [635, 254] on button "Add New" at bounding box center [653, 260] width 72 height 21
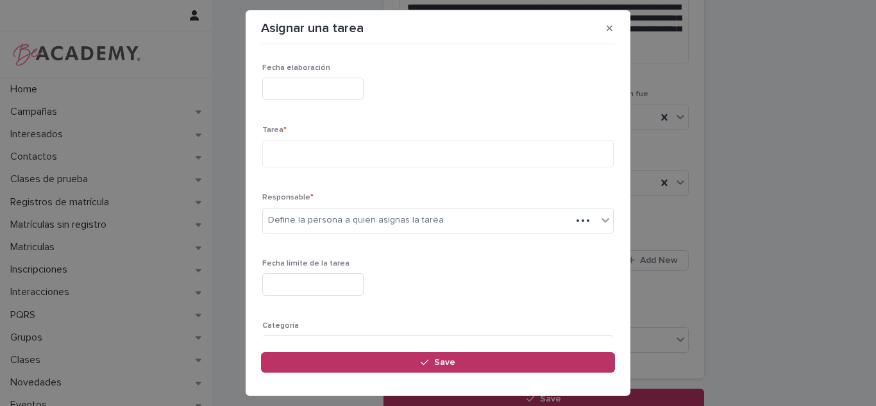
click at [409, 123] on div "Fecha elaboración Tarea * Responsable * Define la persona a quien asignas la ta…" at bounding box center [437, 250] width 351 height 374
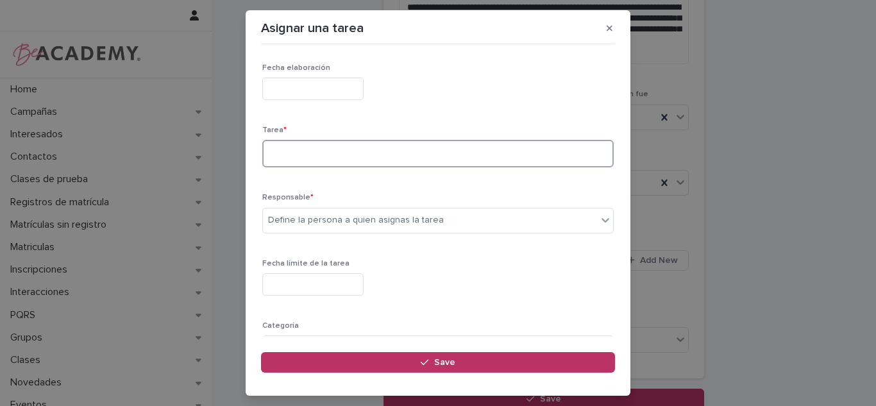
click at [401, 149] on textarea at bounding box center [437, 154] width 351 height 28
type textarea "**********"
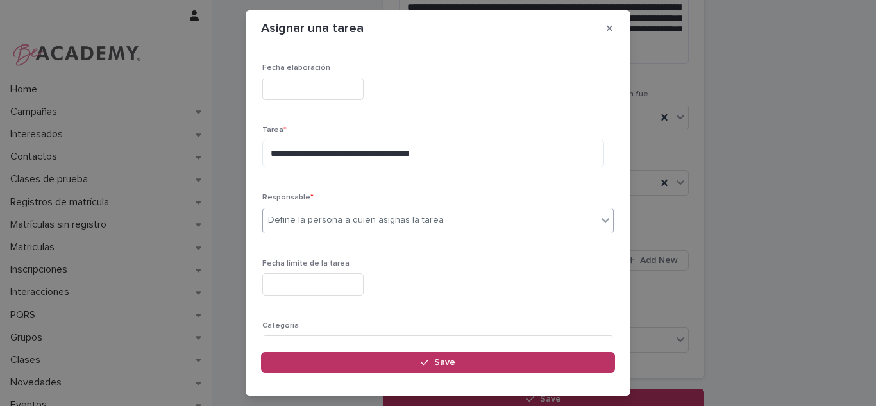
type input "*"
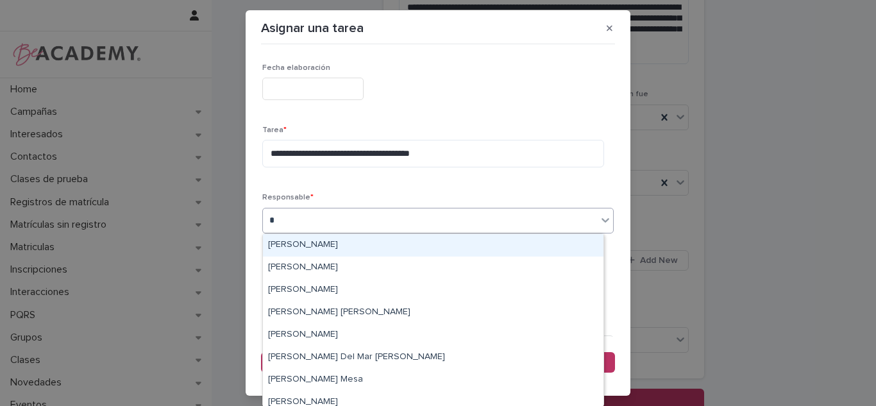
click at [372, 245] on div "[PERSON_NAME]" at bounding box center [433, 245] width 340 height 22
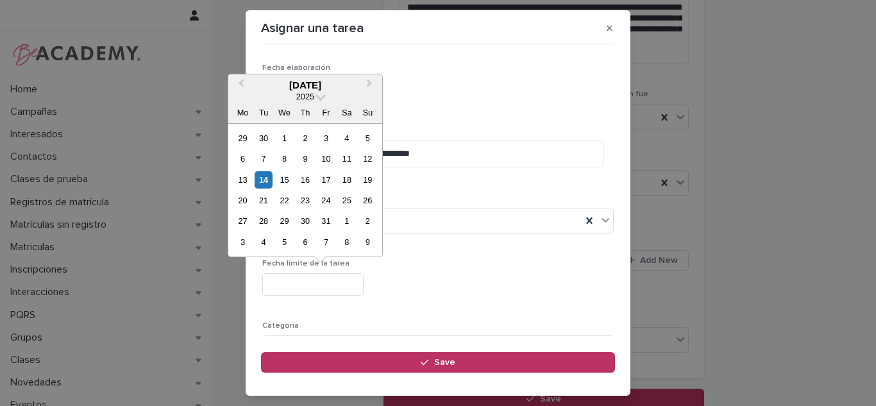
click at [286, 286] on input "text" at bounding box center [312, 284] width 101 height 22
click at [340, 181] on div "18" at bounding box center [346, 179] width 17 height 17
type input "**********"
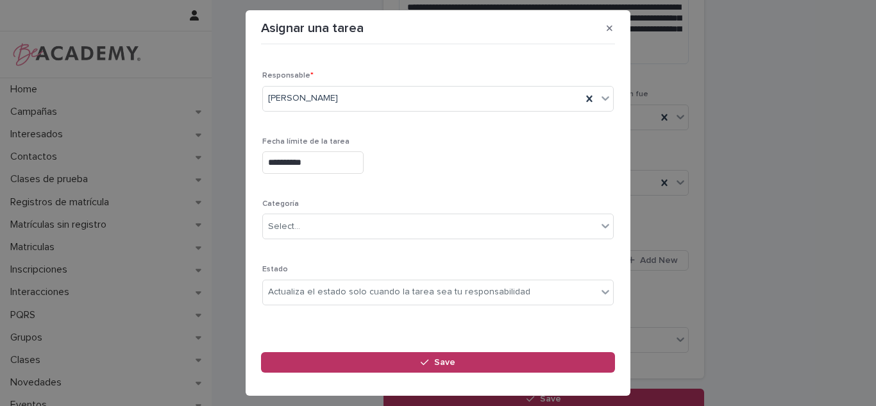
scroll to position [130, 0]
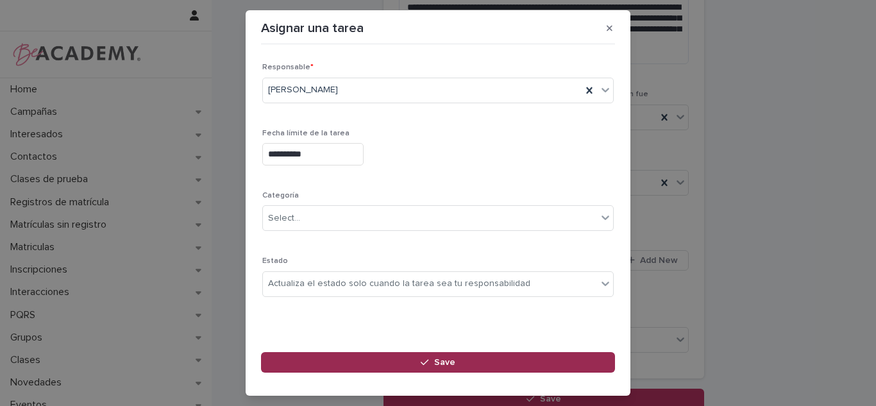
click at [404, 357] on button "Save" at bounding box center [438, 362] width 354 height 21
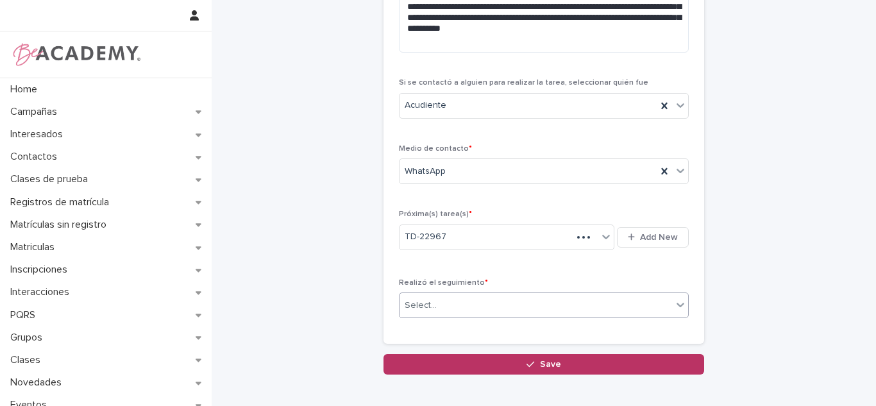
scroll to position [175, 0]
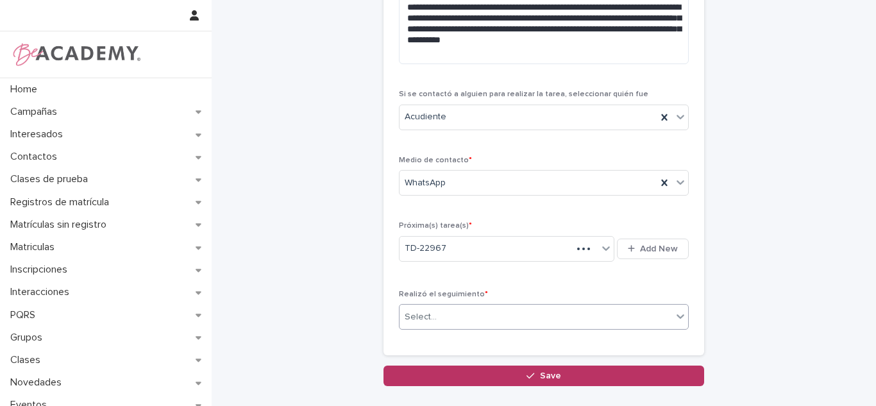
click at [631, 317] on div "Select..." at bounding box center [535, 316] width 272 height 21
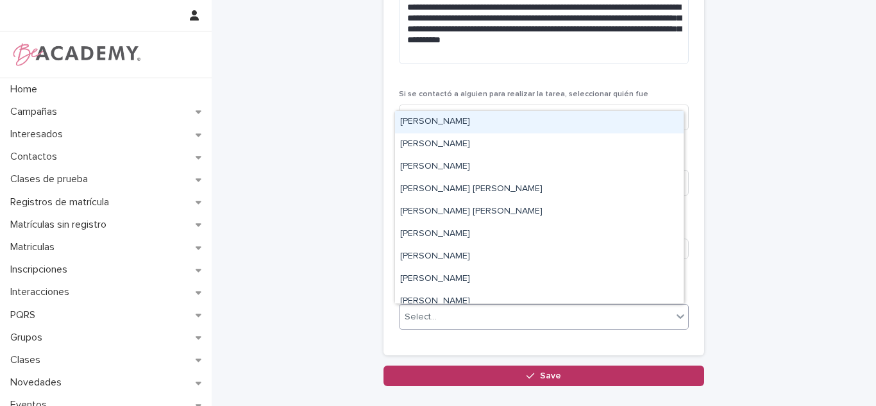
click at [452, 129] on div "[PERSON_NAME]" at bounding box center [539, 122] width 288 height 22
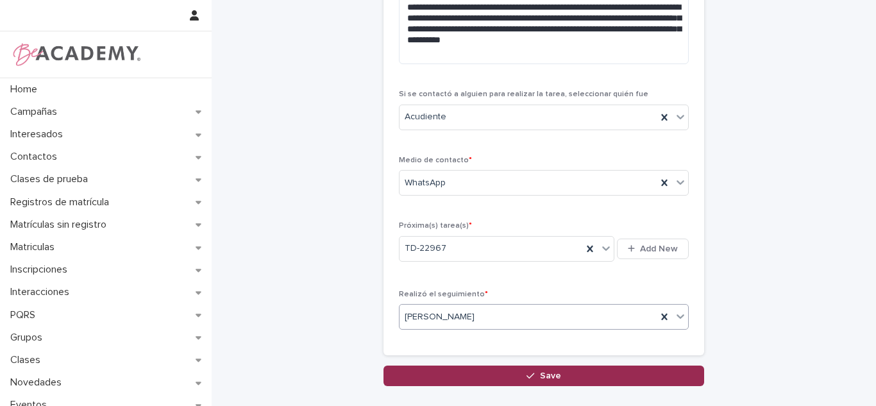
click at [470, 379] on button "Save" at bounding box center [543, 375] width 321 height 21
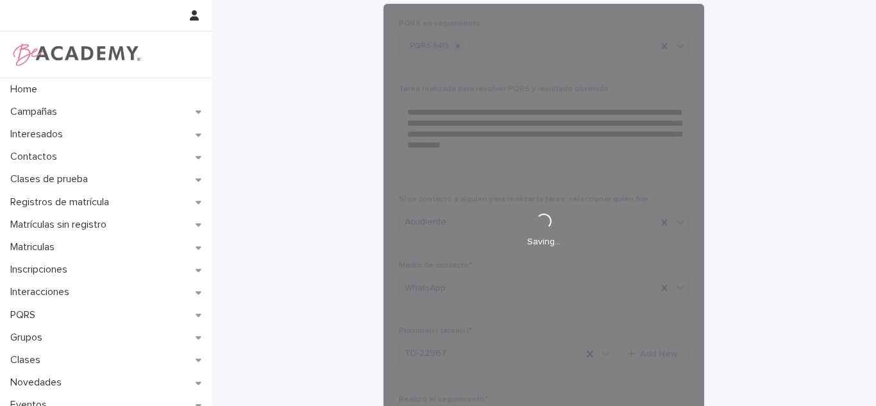
scroll to position [69, 0]
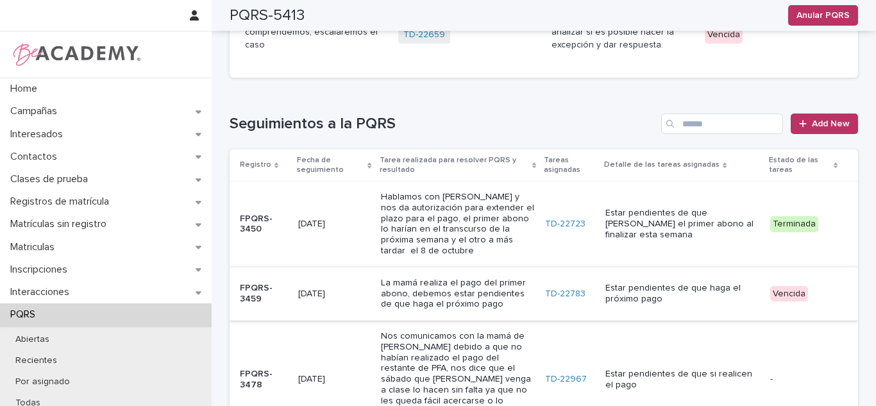
scroll to position [304, 0]
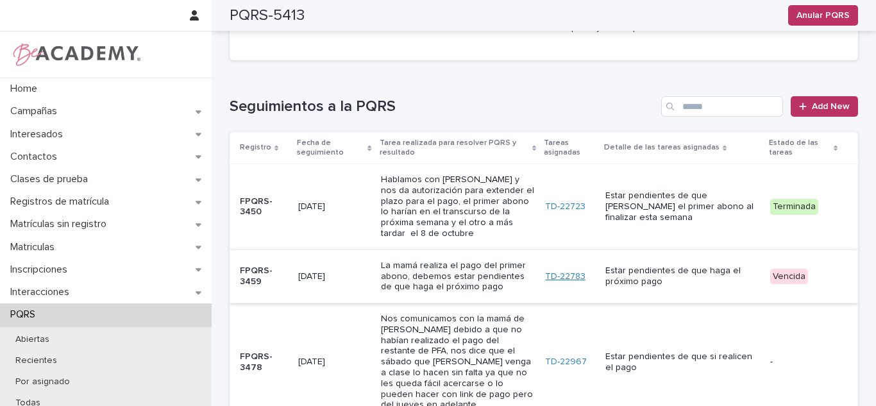
click at [557, 271] on link "TD-22783" at bounding box center [565, 276] width 40 height 11
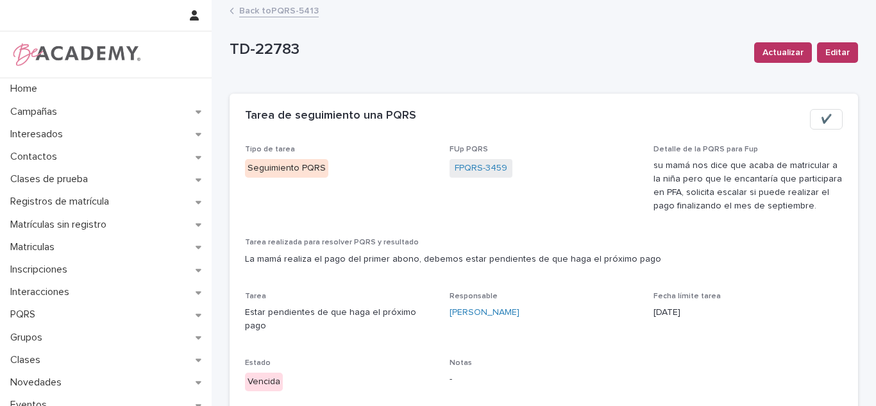
click at [820, 118] on span "✔️" at bounding box center [825, 119] width 11 height 13
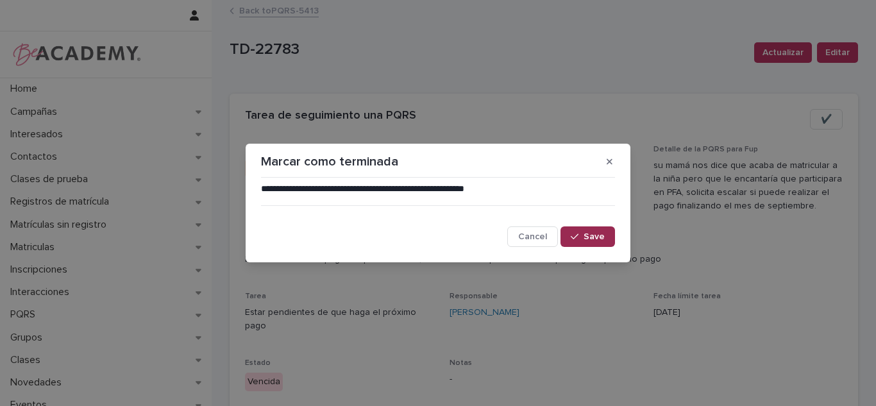
click at [606, 235] on button "Save" at bounding box center [587, 236] width 54 height 21
